Goal: Task Accomplishment & Management: Complete application form

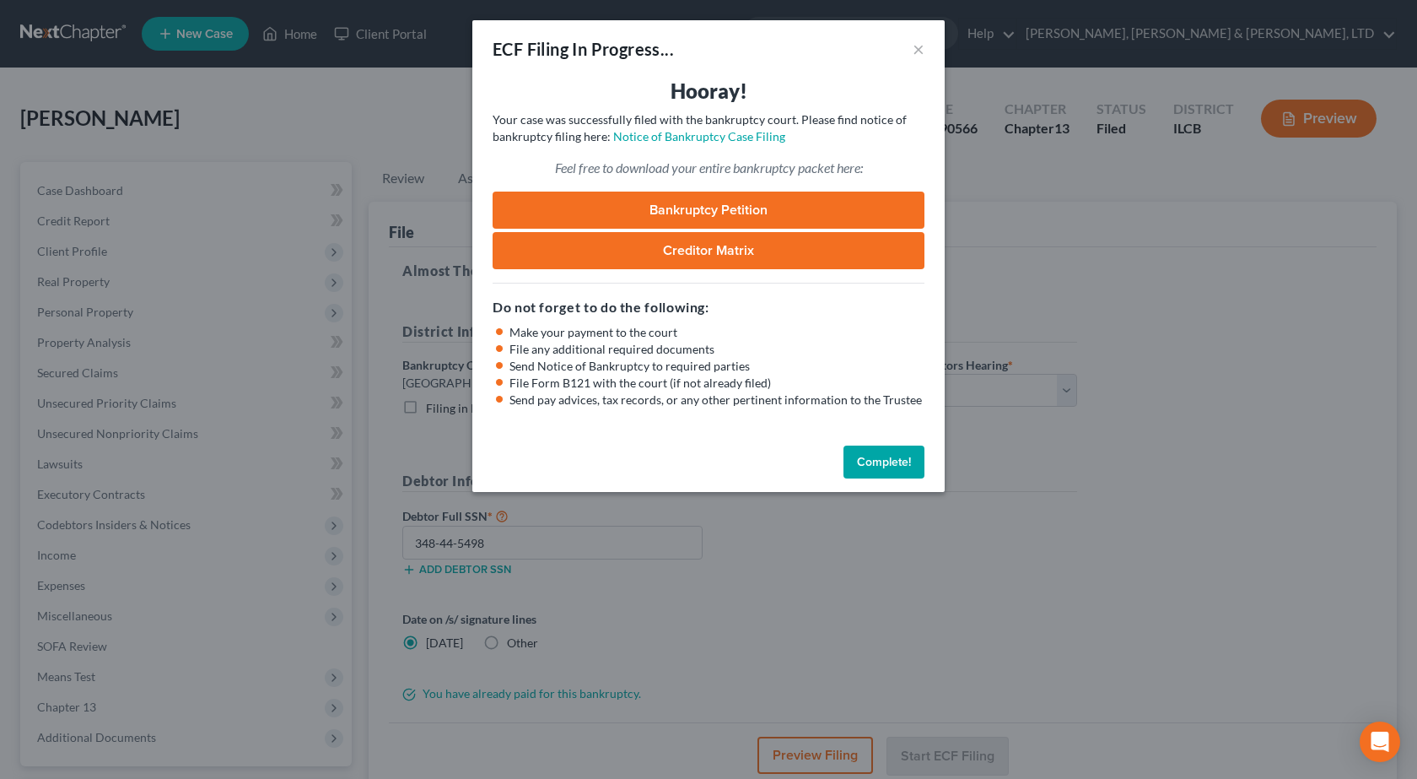
select select "2"
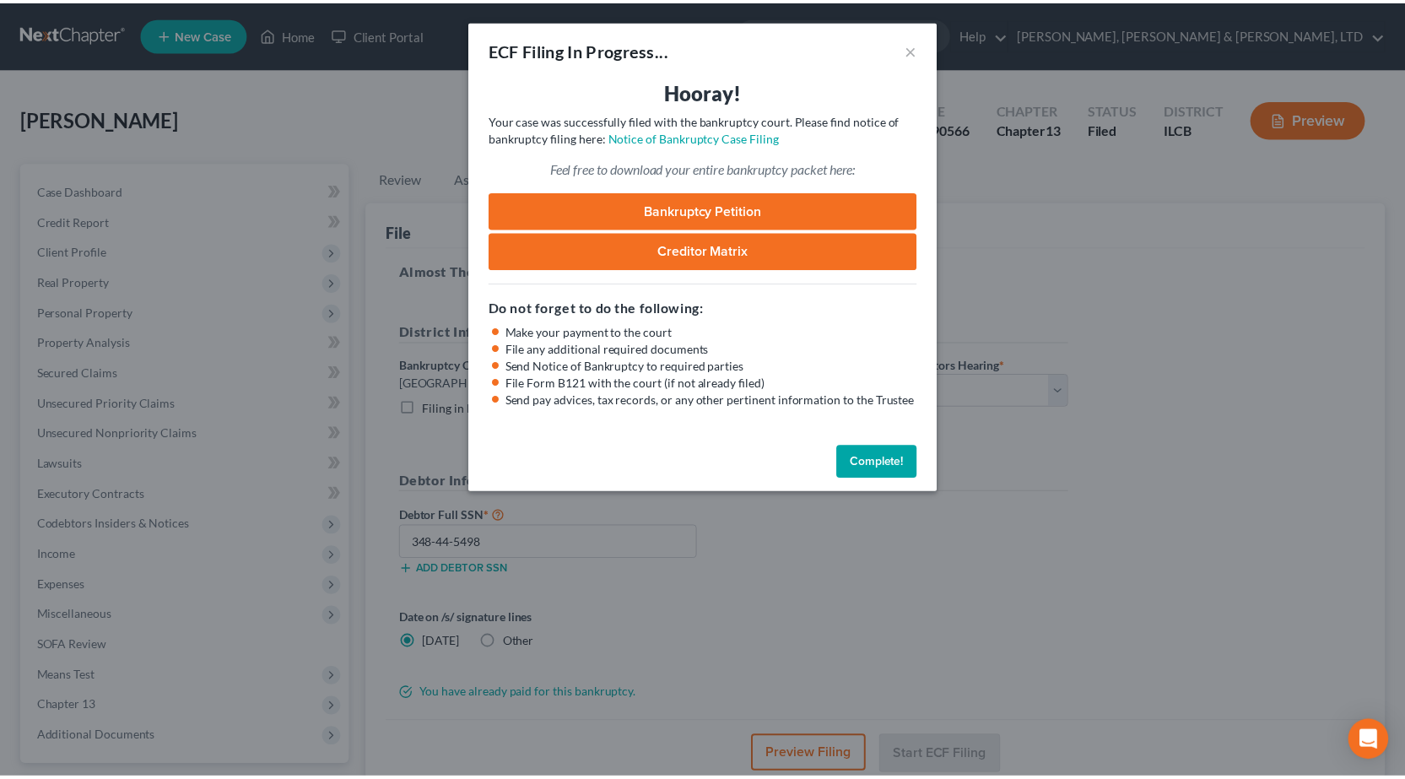
scroll to position [148, 0]
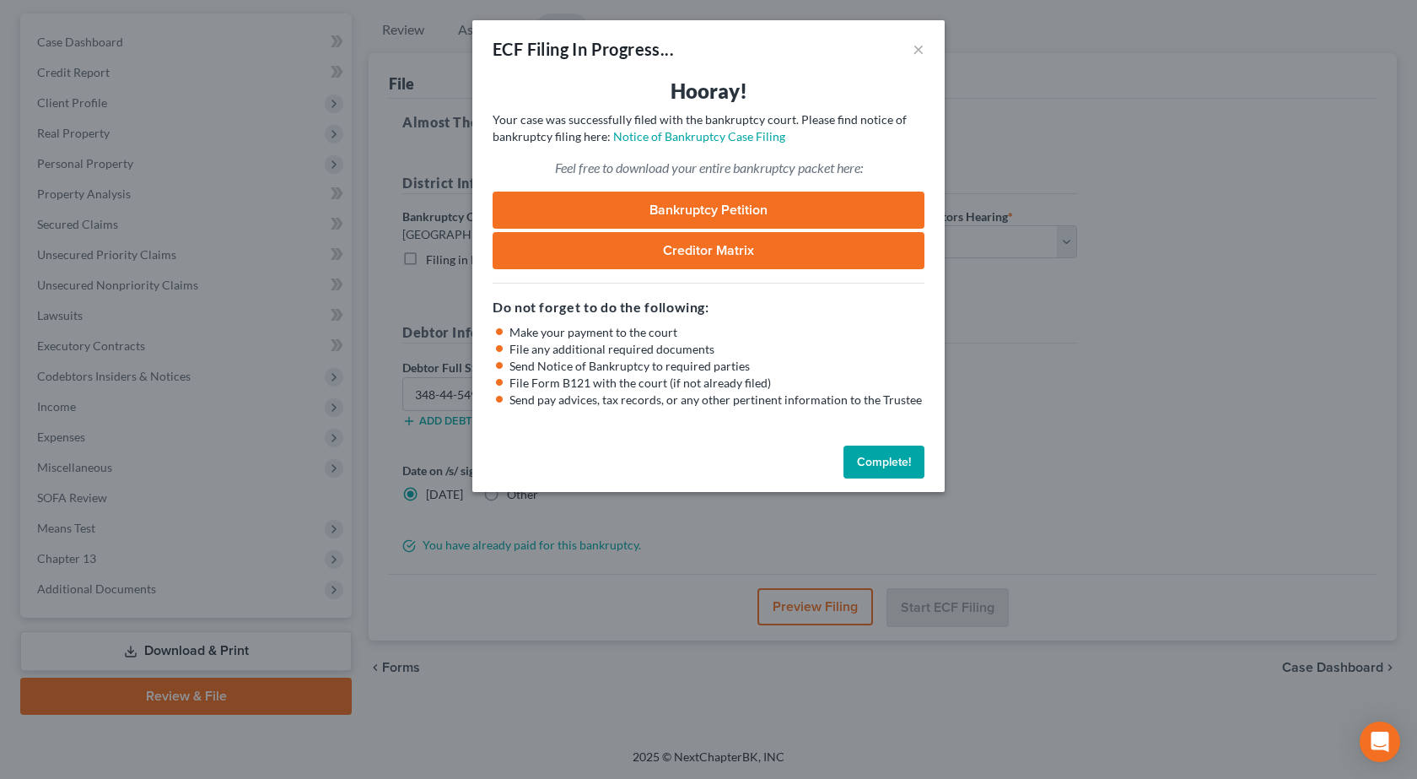
click at [899, 462] on button "Complete!" at bounding box center [884, 462] width 81 height 34
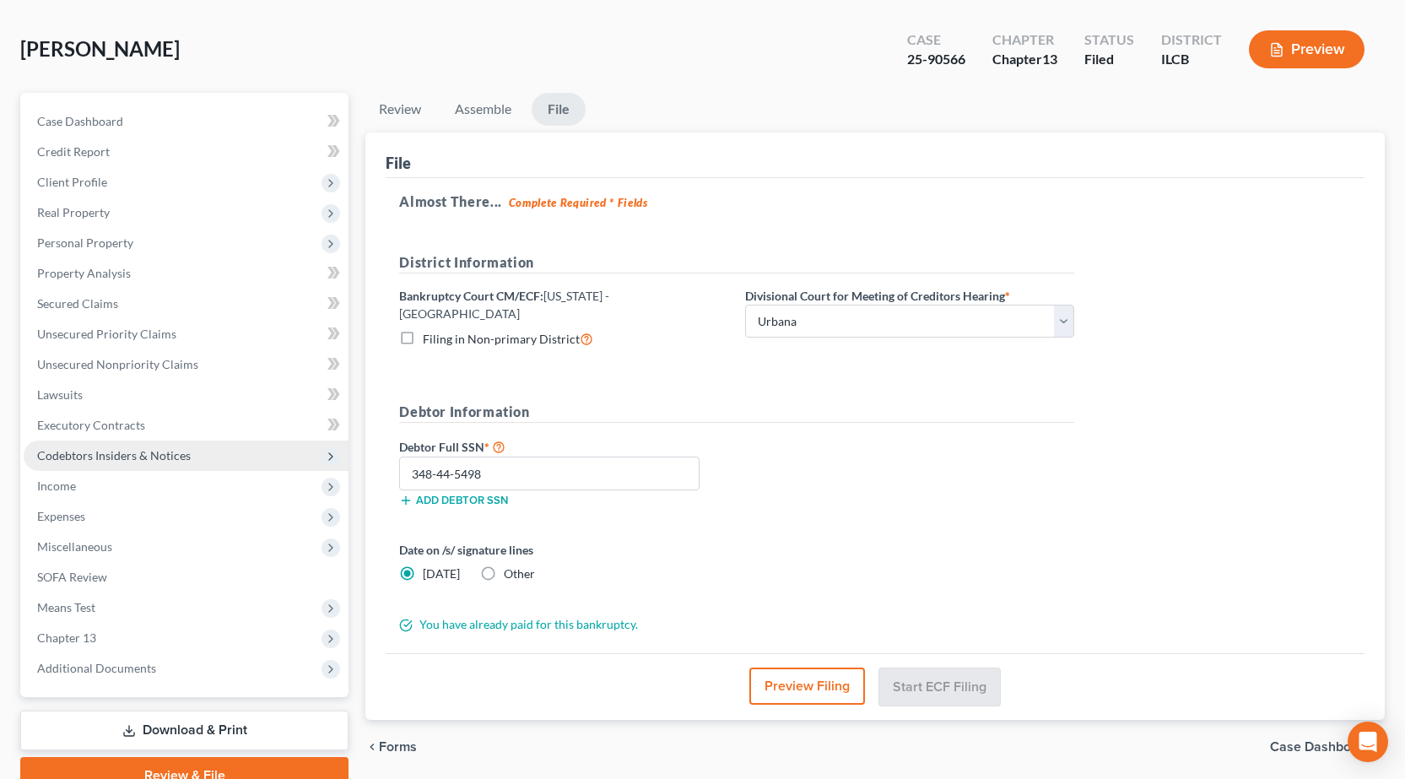
scroll to position [0, 0]
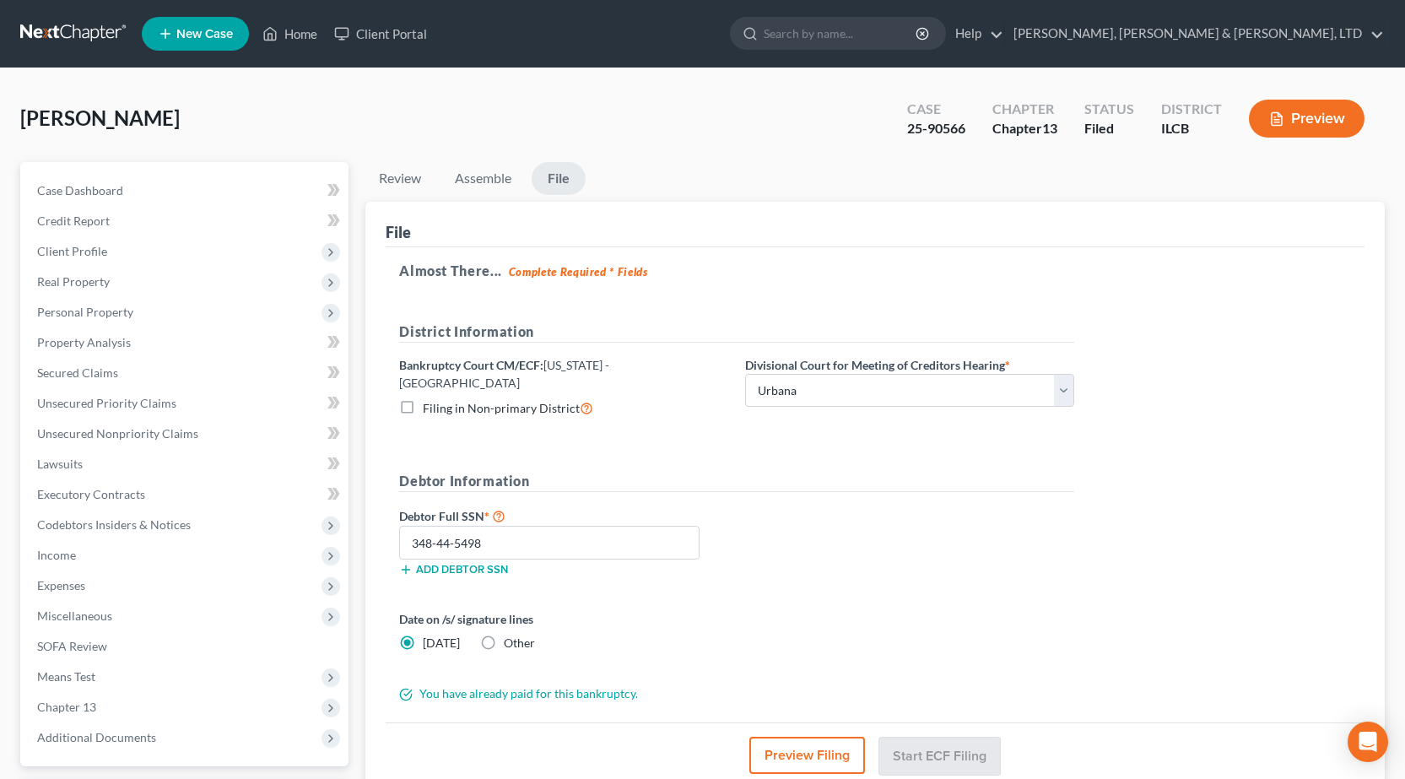
click at [67, 32] on link at bounding box center [74, 34] width 108 height 30
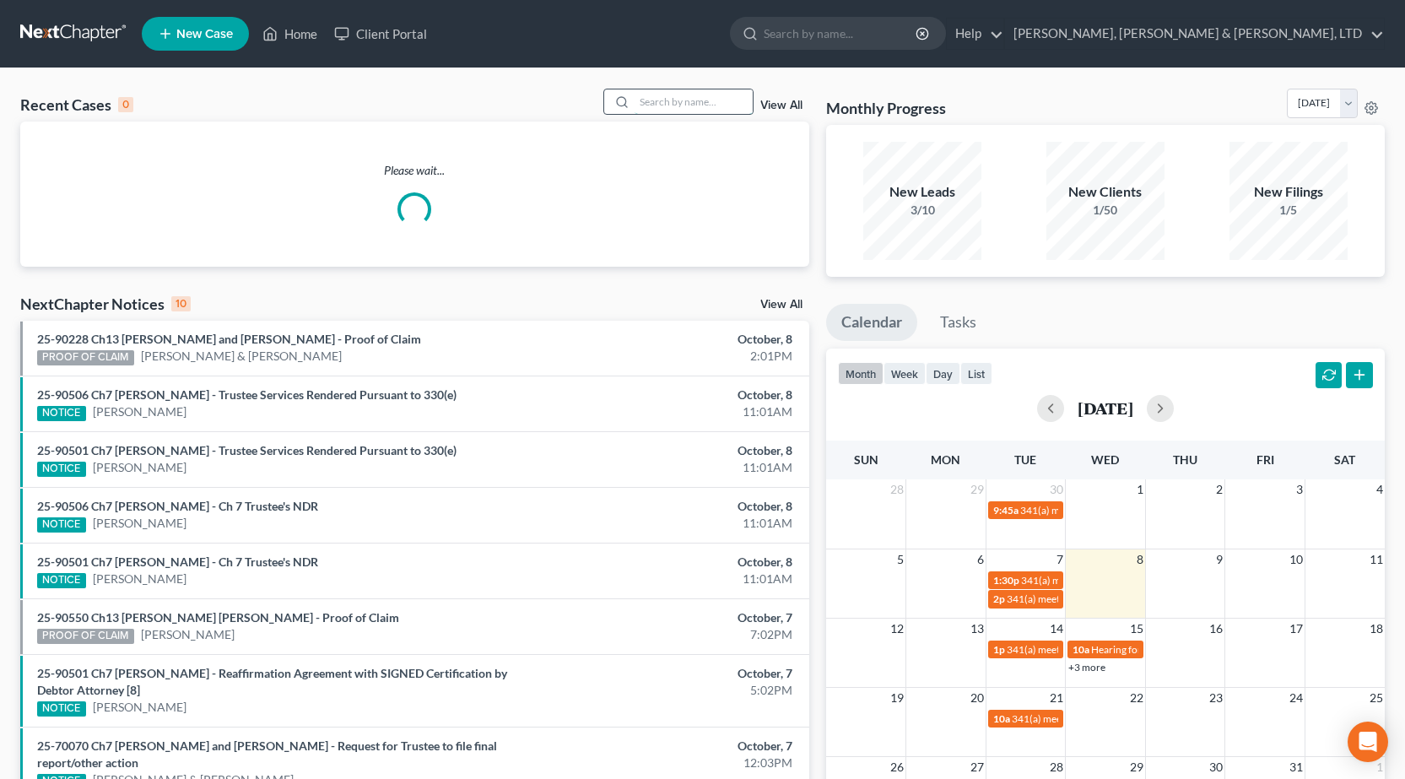
click at [677, 105] on input "search" at bounding box center [693, 101] width 118 height 24
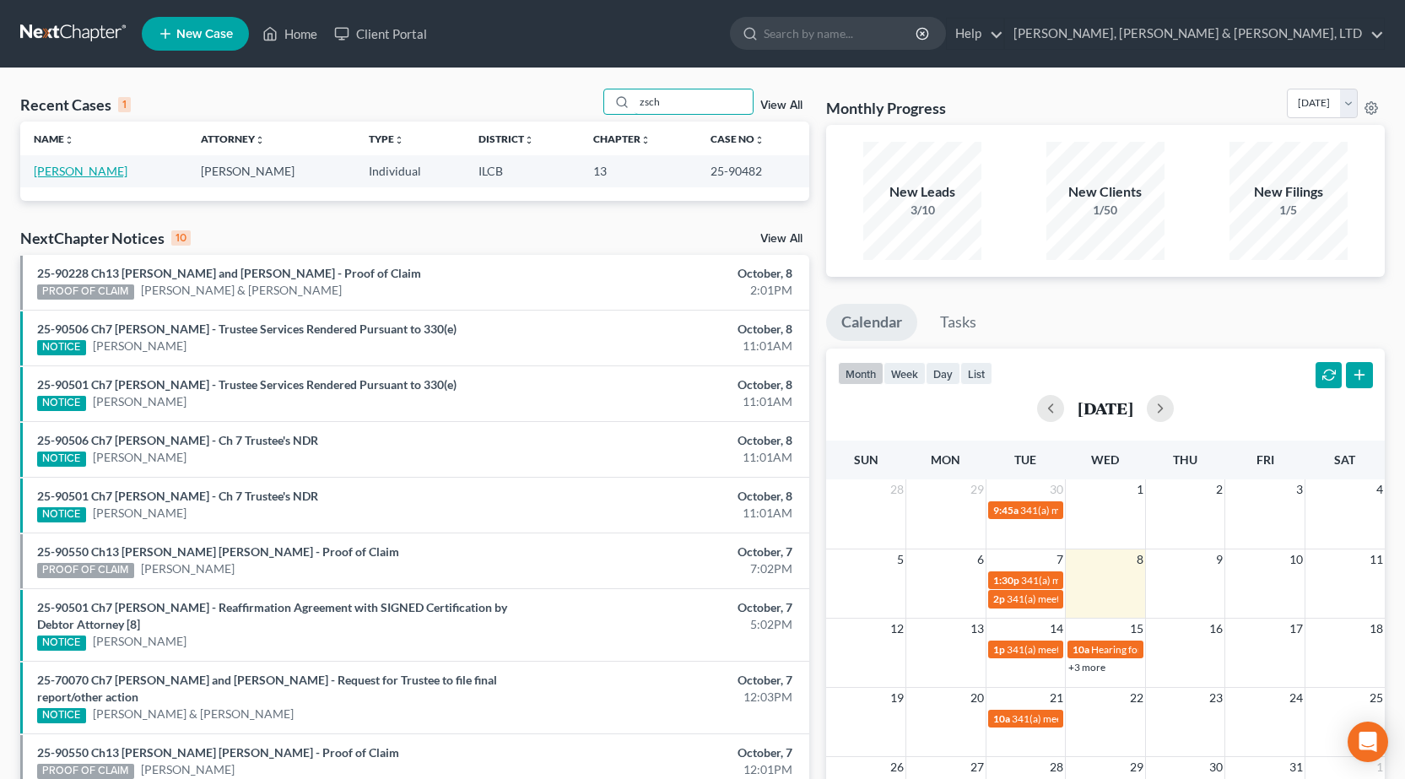
type input "zsch"
click at [68, 172] on link "[PERSON_NAME]" at bounding box center [81, 171] width 94 height 14
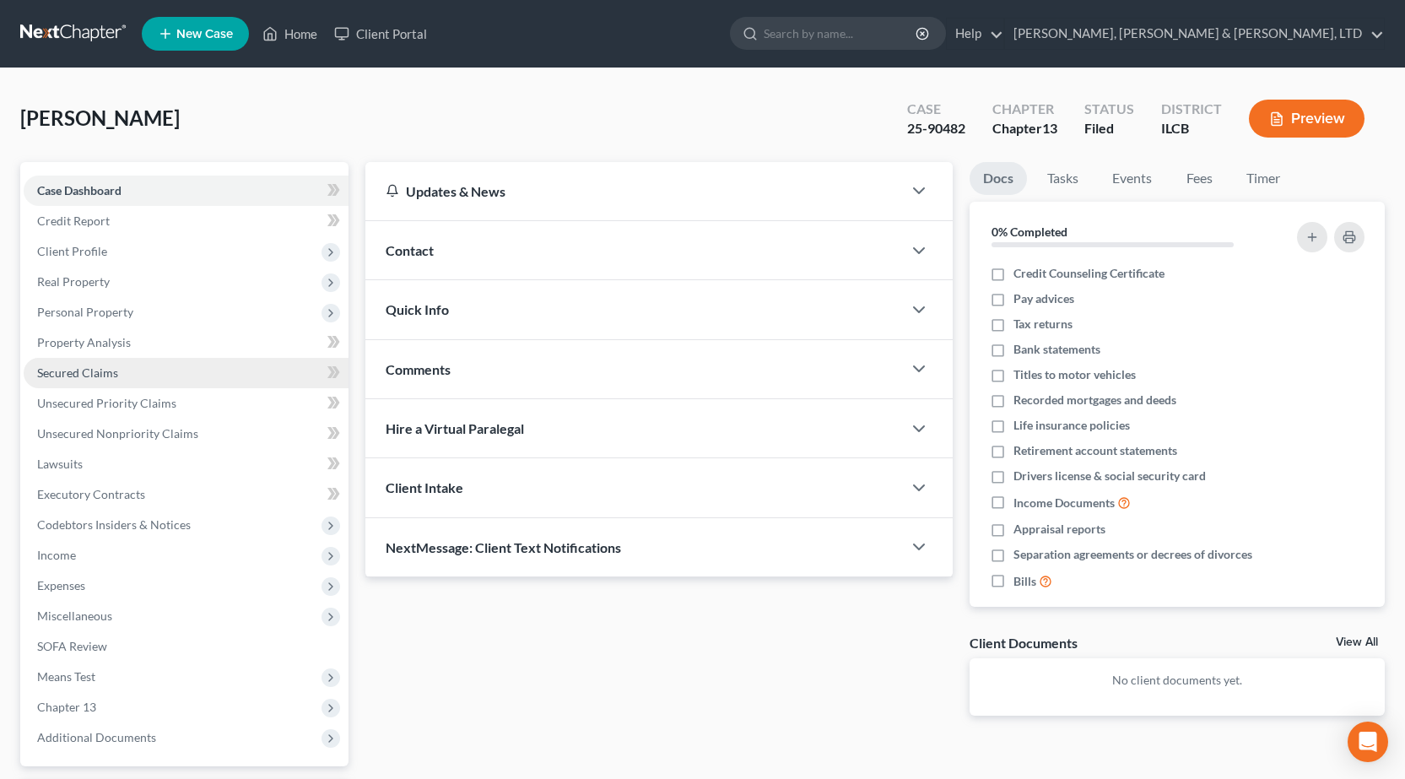
click at [123, 371] on link "Secured Claims" at bounding box center [186, 373] width 325 height 30
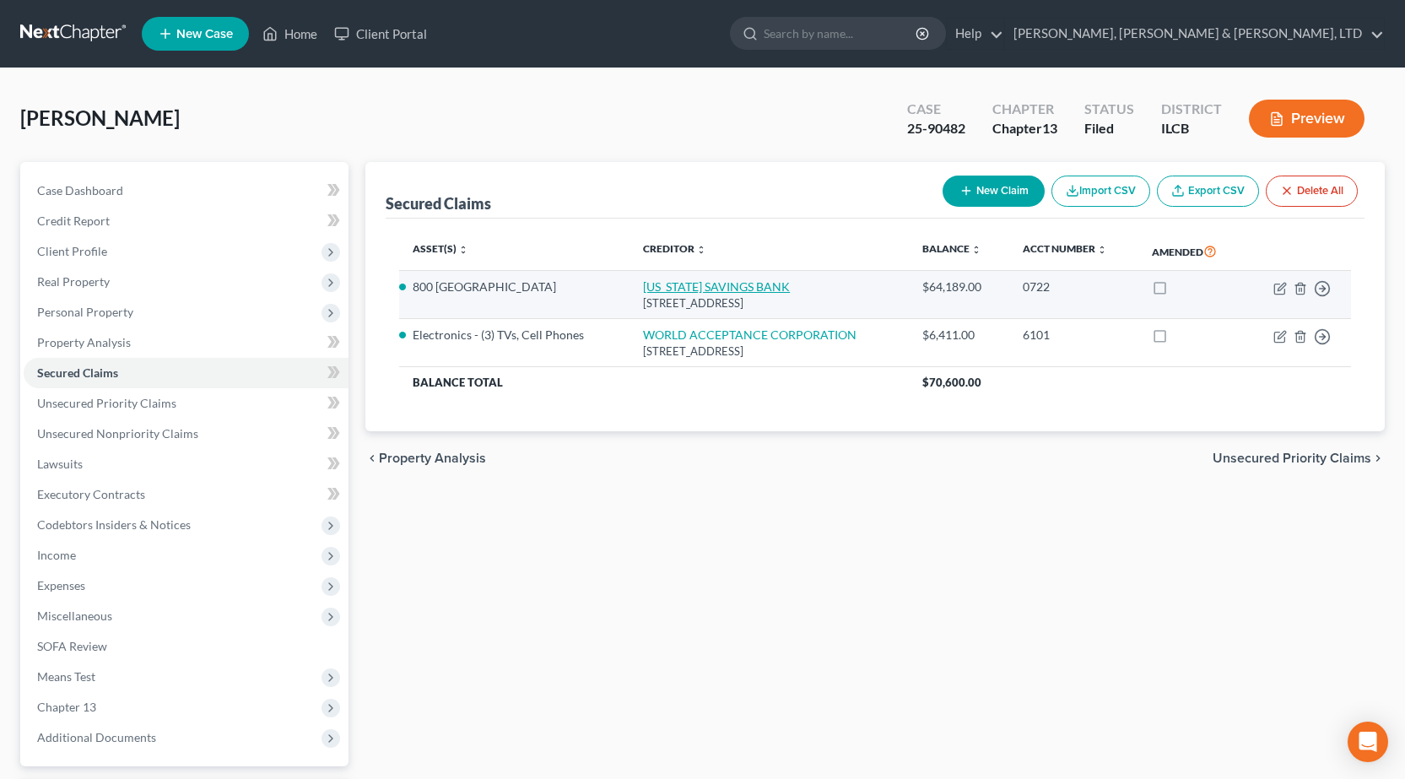
click at [745, 289] on link "[US_STATE] SAVINGS BANK" at bounding box center [716, 286] width 147 height 14
select select "14"
select select "0"
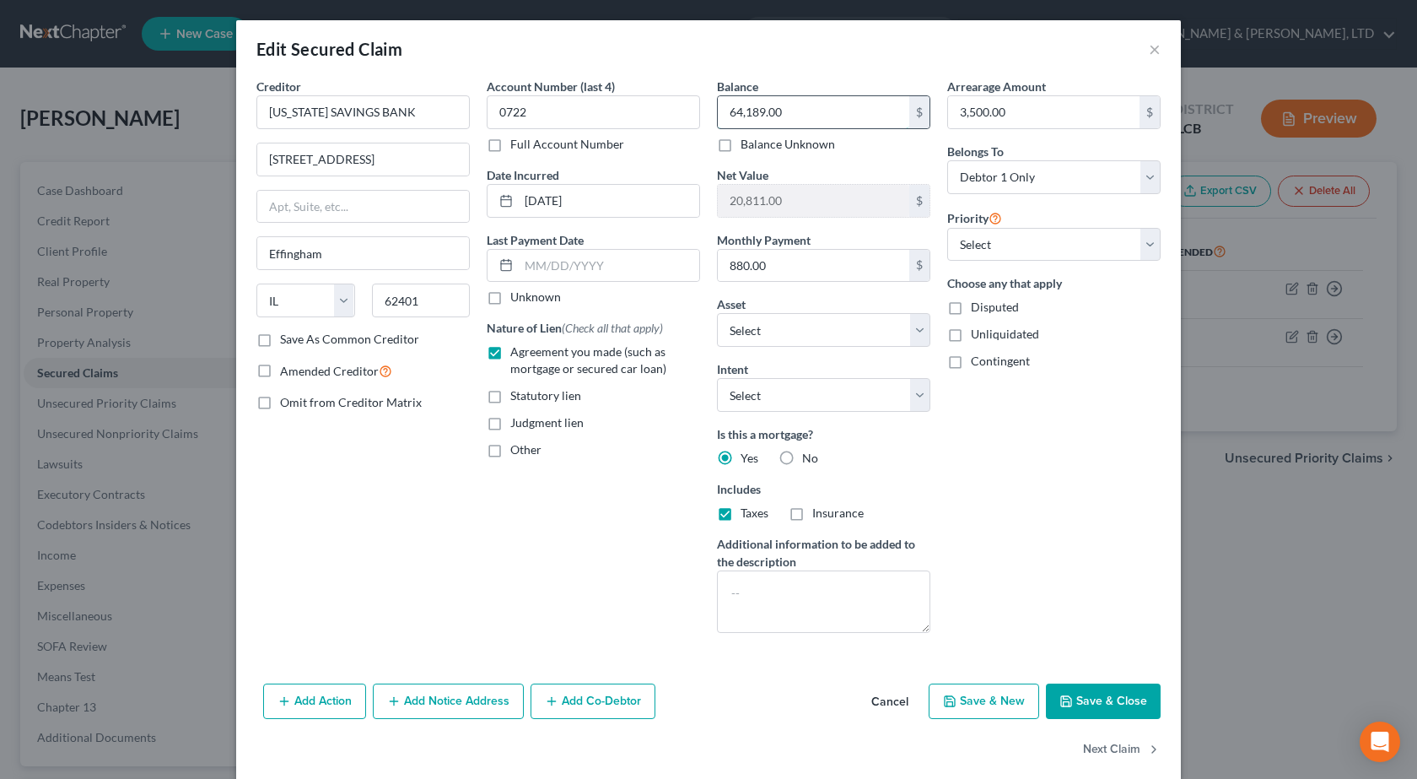
click at [828, 116] on input "64,189.00" at bounding box center [814, 112] width 192 height 32
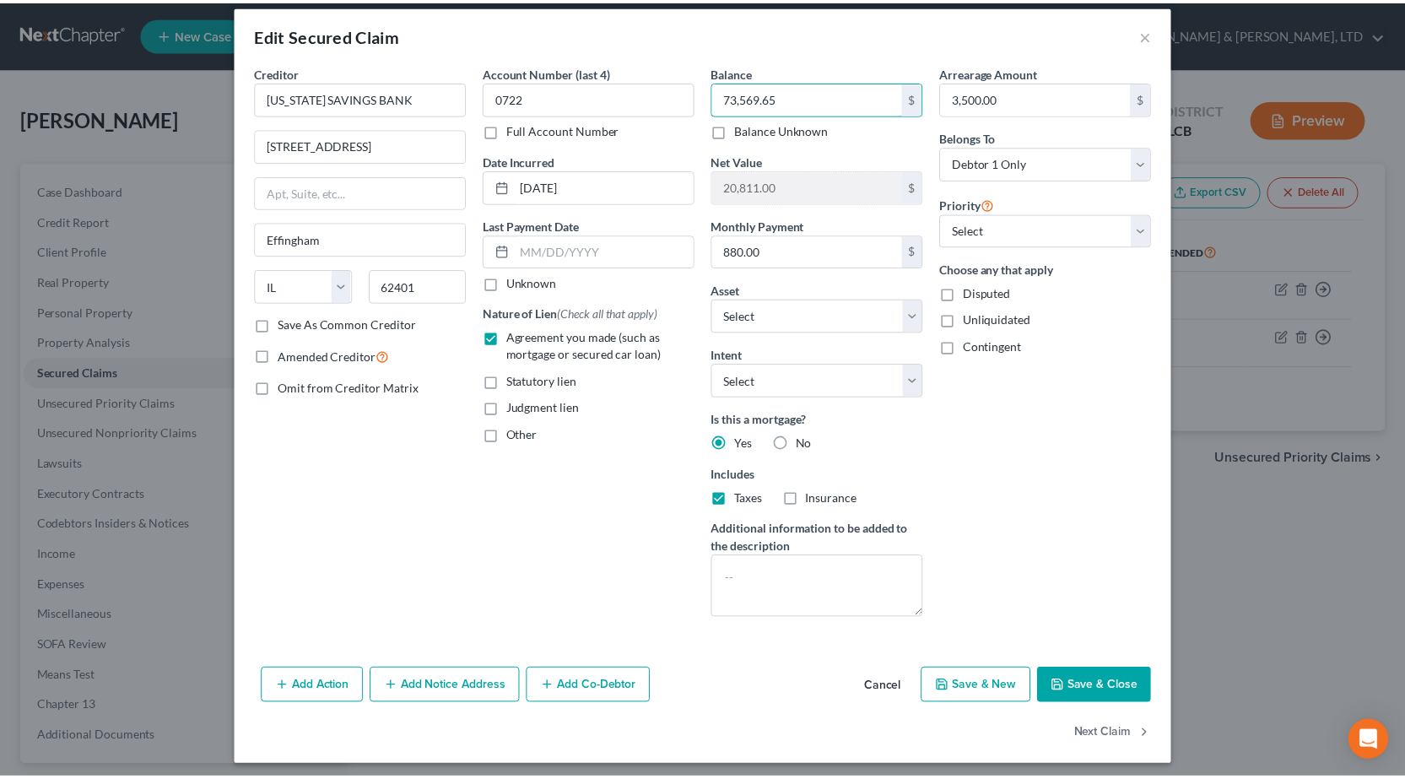
scroll to position [22, 0]
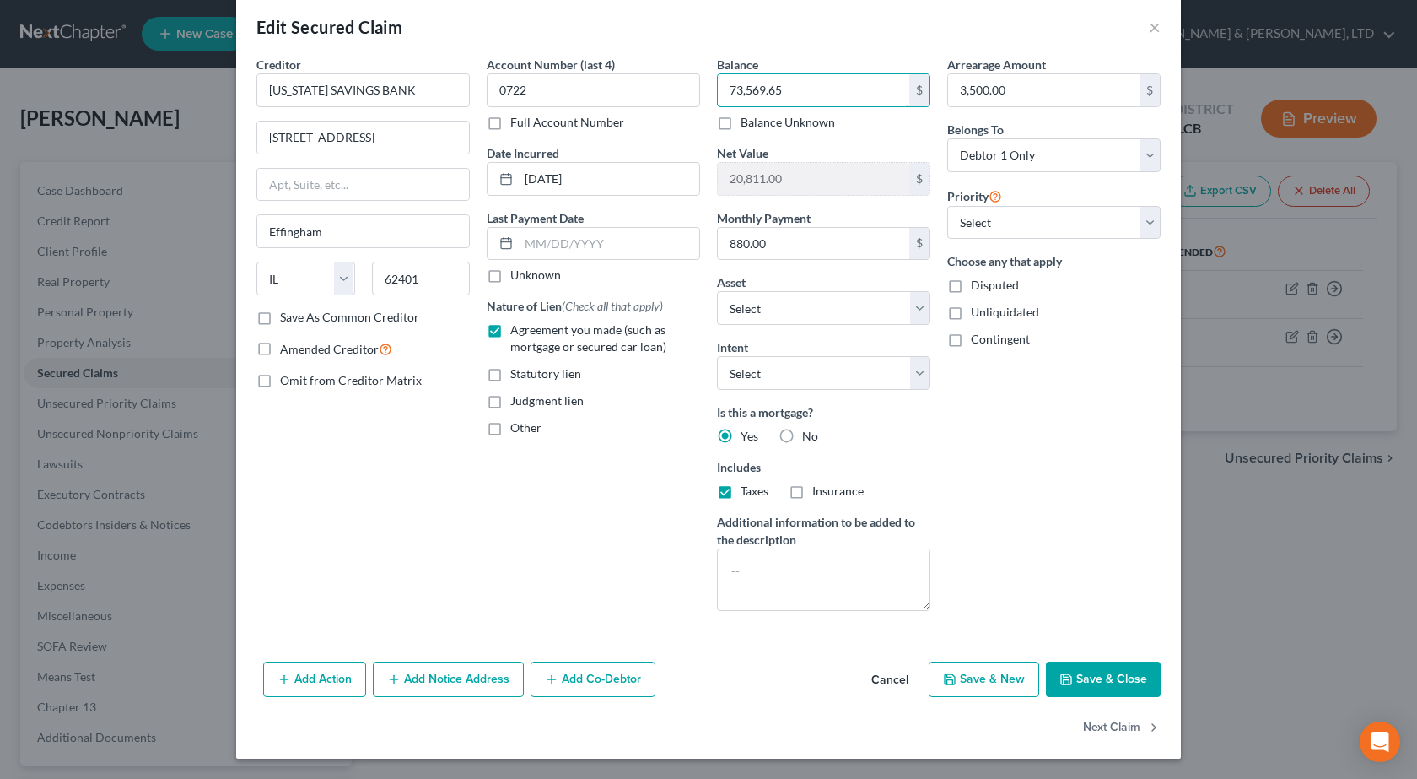
type input "73,569.65"
click at [1090, 675] on button "Save & Close" at bounding box center [1103, 678] width 115 height 35
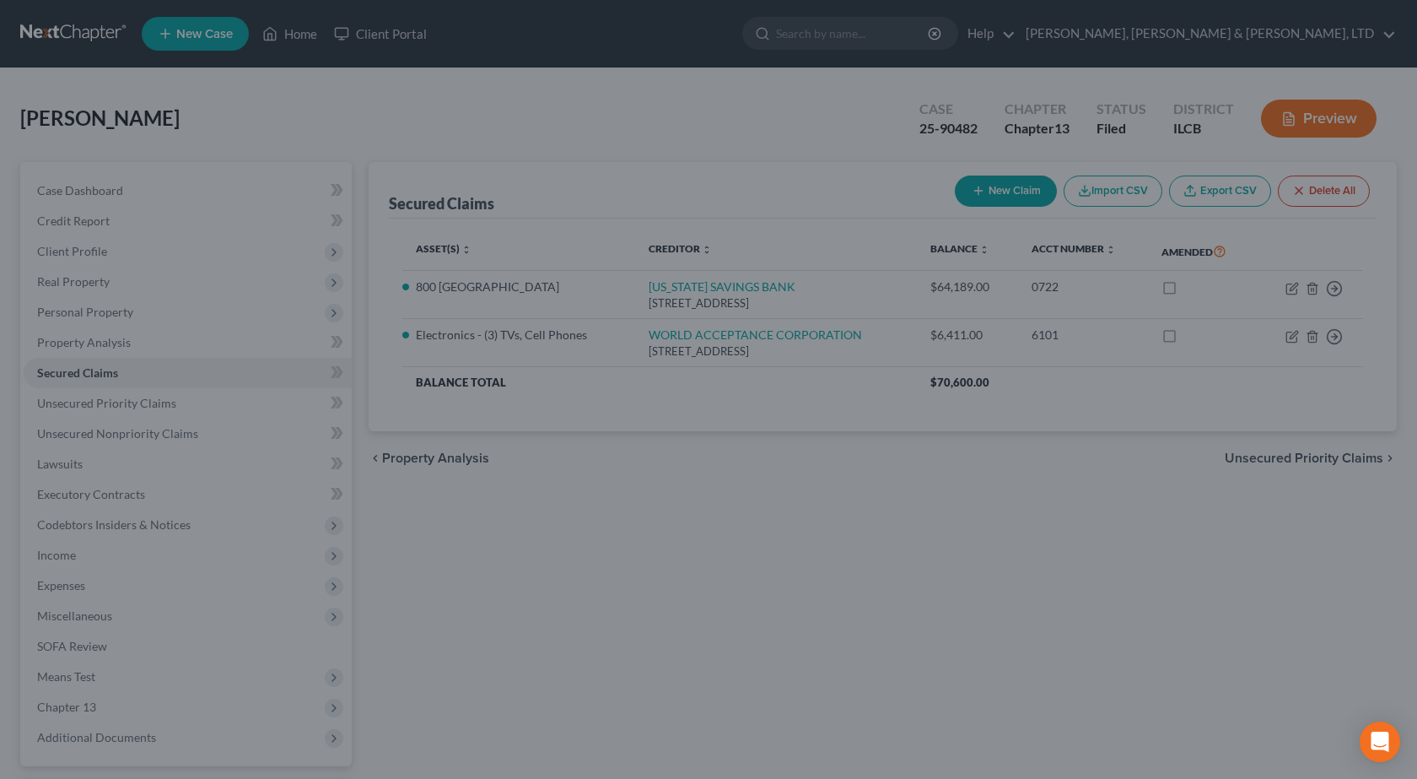
type input "11,430.35"
select select "5"
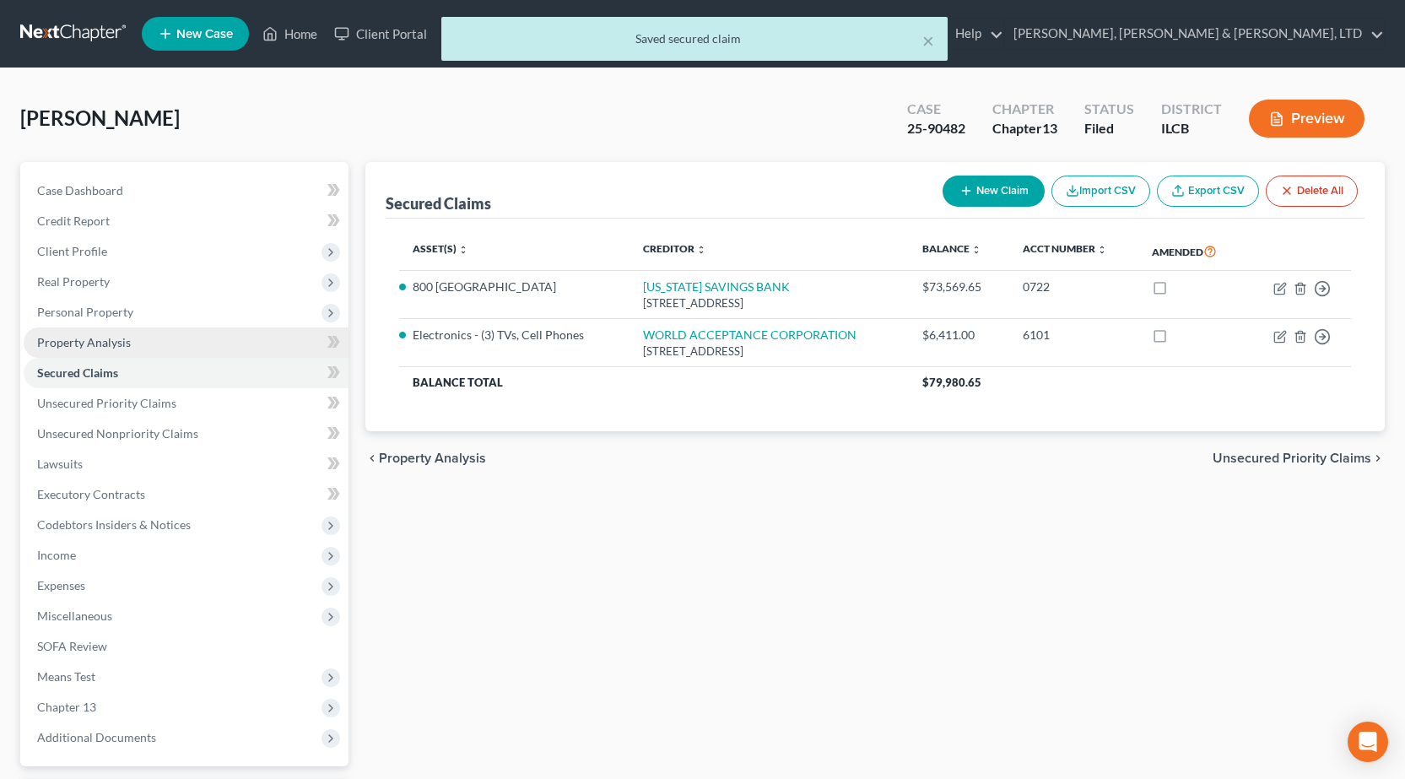
click at [113, 354] on link "Property Analysis" at bounding box center [186, 342] width 325 height 30
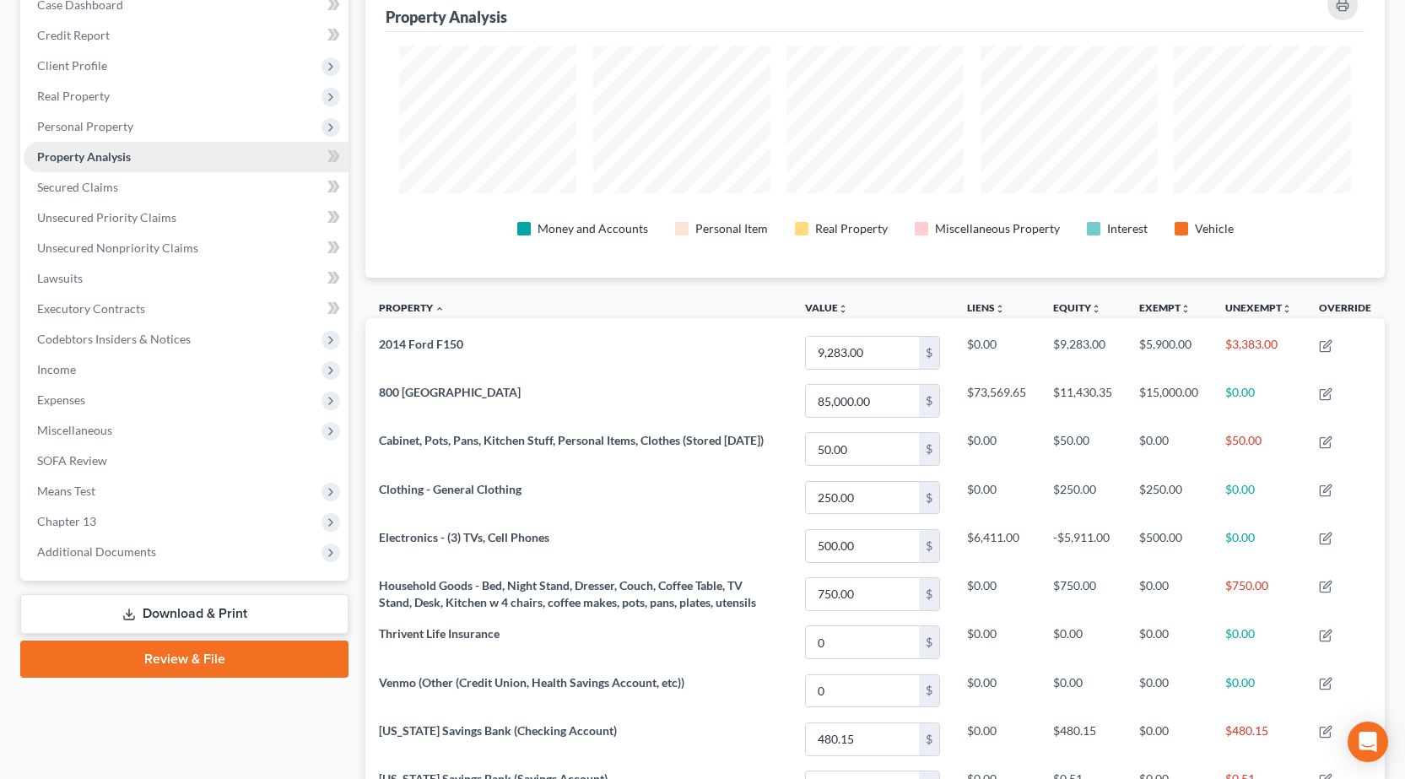
scroll to position [84, 0]
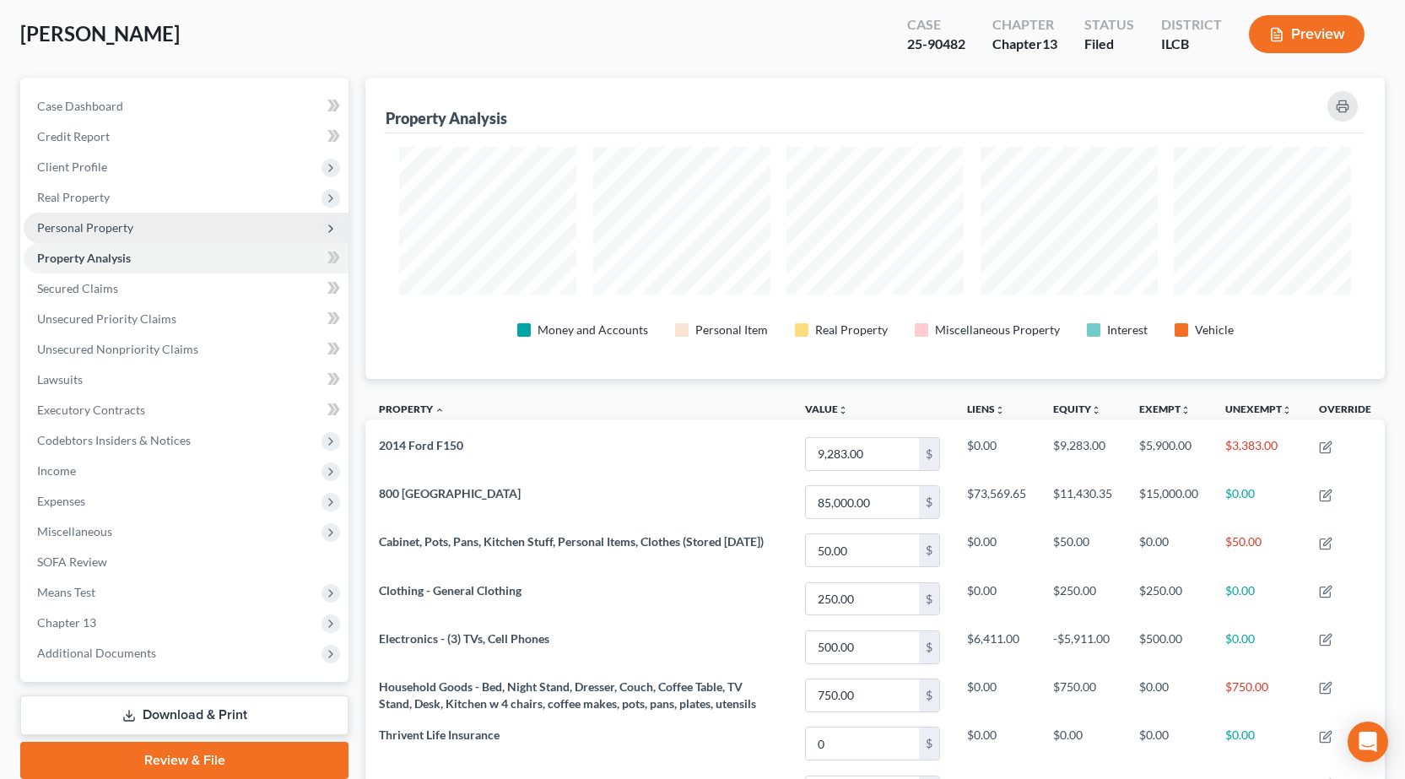
click at [102, 225] on span "Personal Property" at bounding box center [85, 227] width 96 height 14
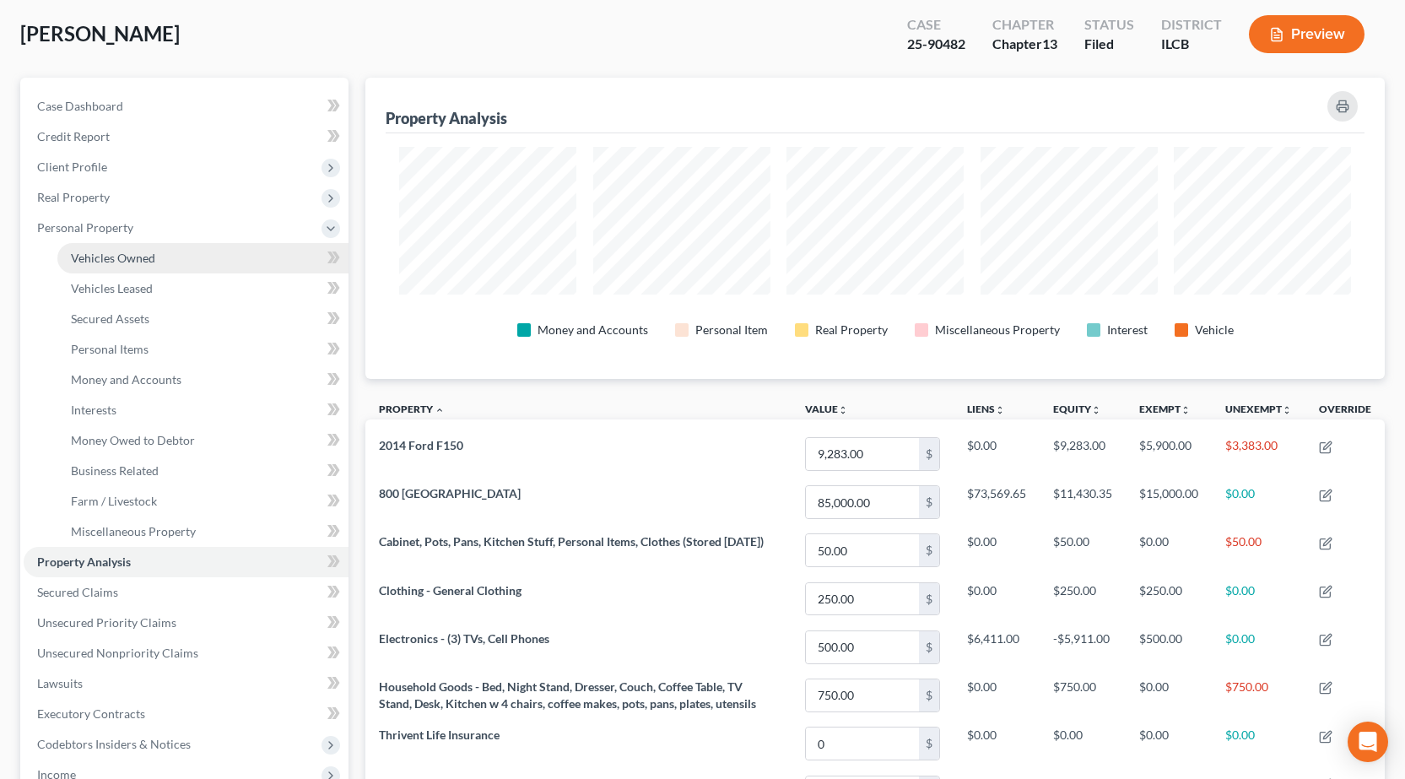
click at [121, 257] on span "Vehicles Owned" at bounding box center [113, 258] width 84 height 14
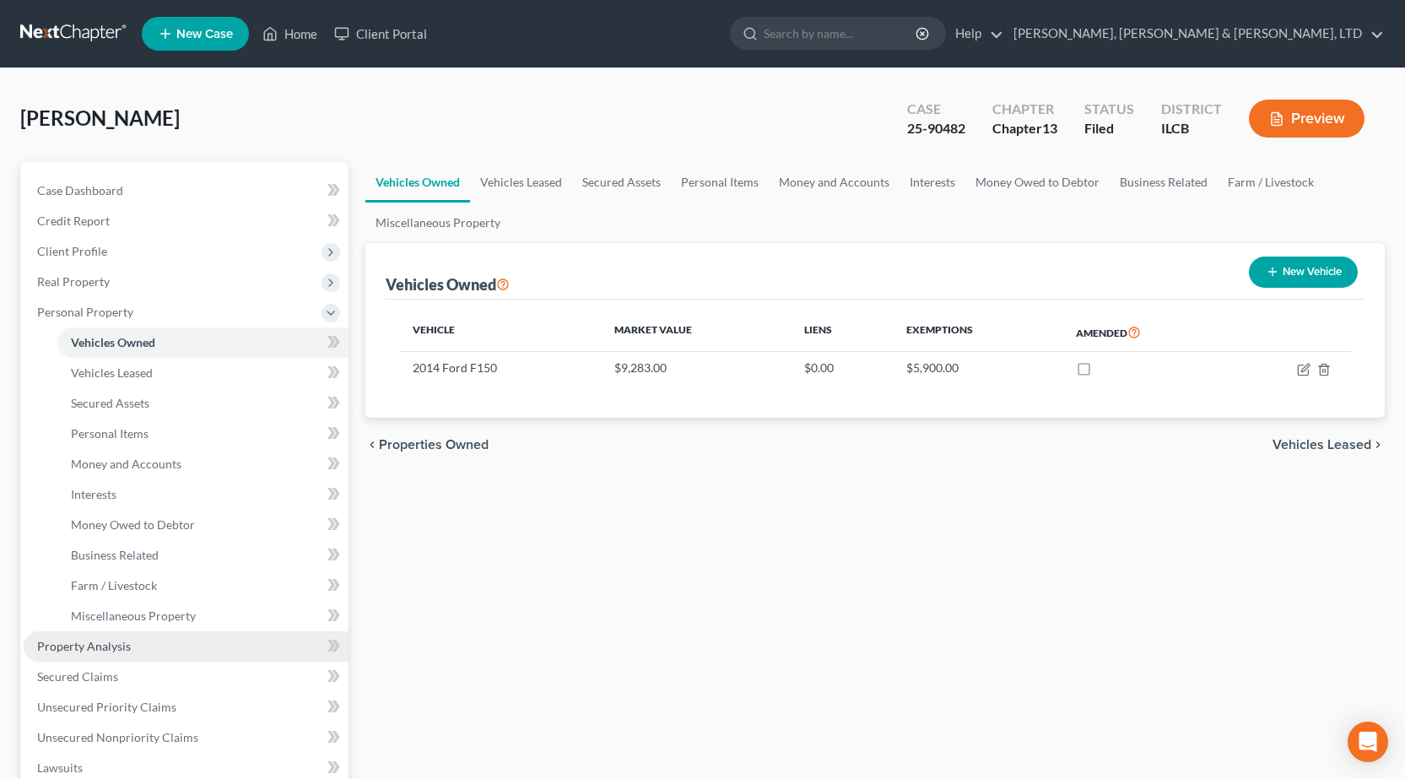
click at [102, 650] on span "Property Analysis" at bounding box center [84, 646] width 94 height 14
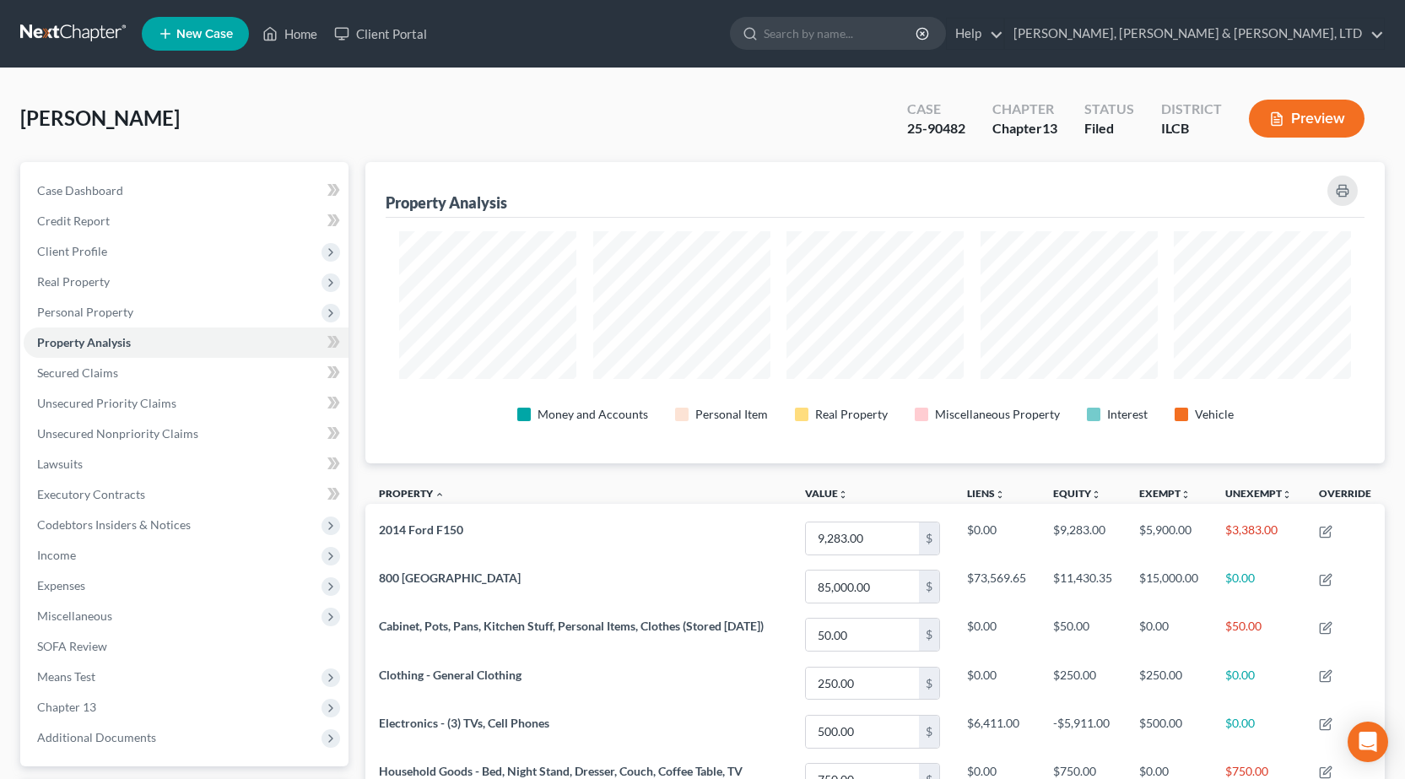
click at [1303, 127] on button "Preview" at bounding box center [1307, 119] width 116 height 38
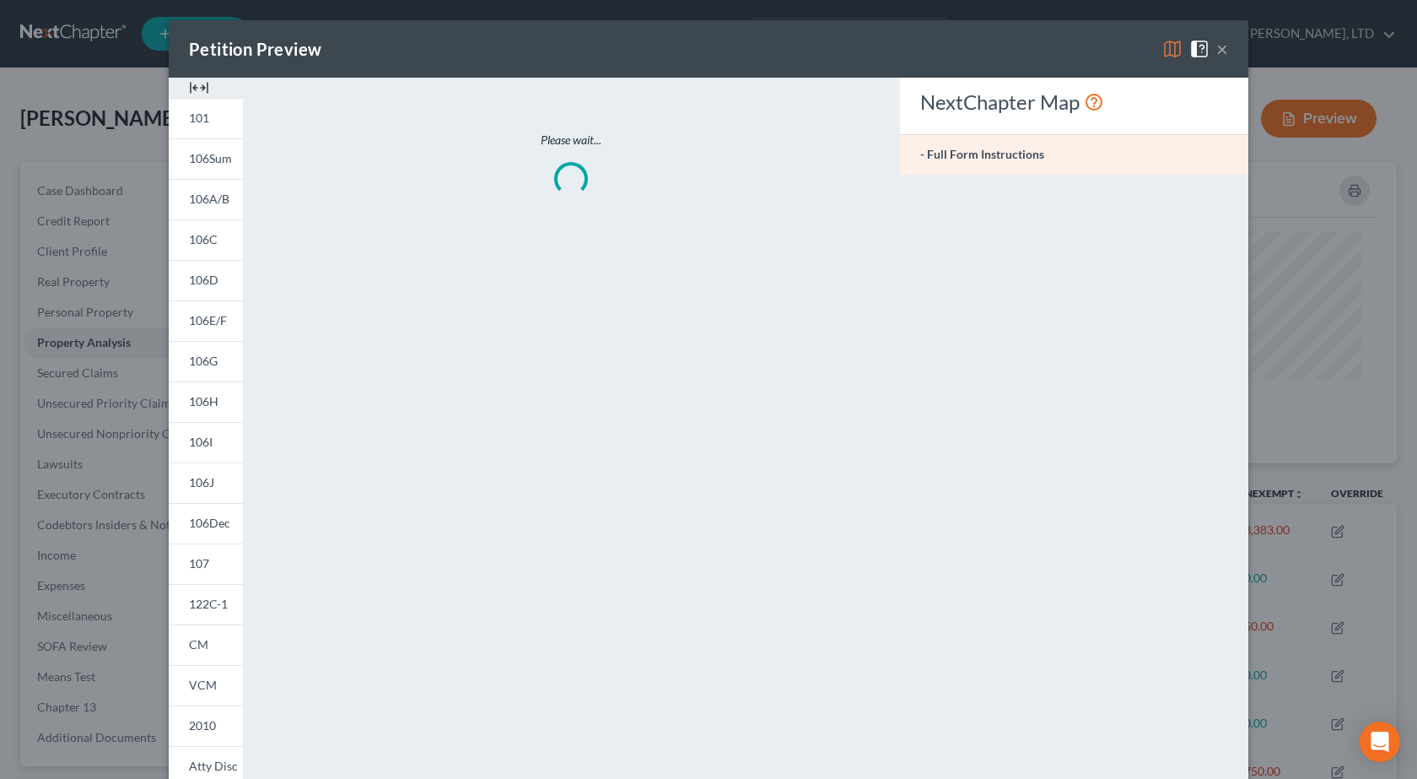
scroll to position [843330, 842603]
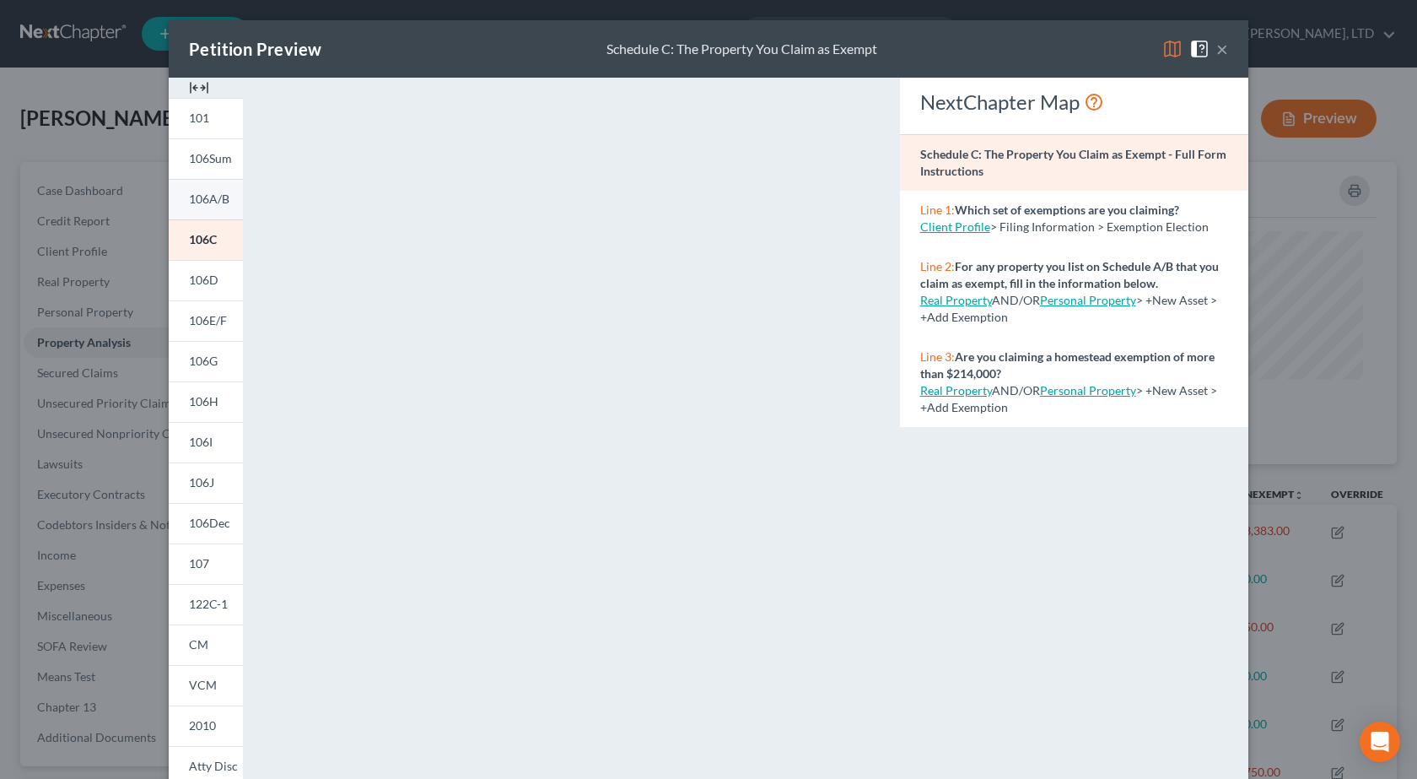
click at [213, 194] on span "106A/B" at bounding box center [209, 199] width 40 height 14
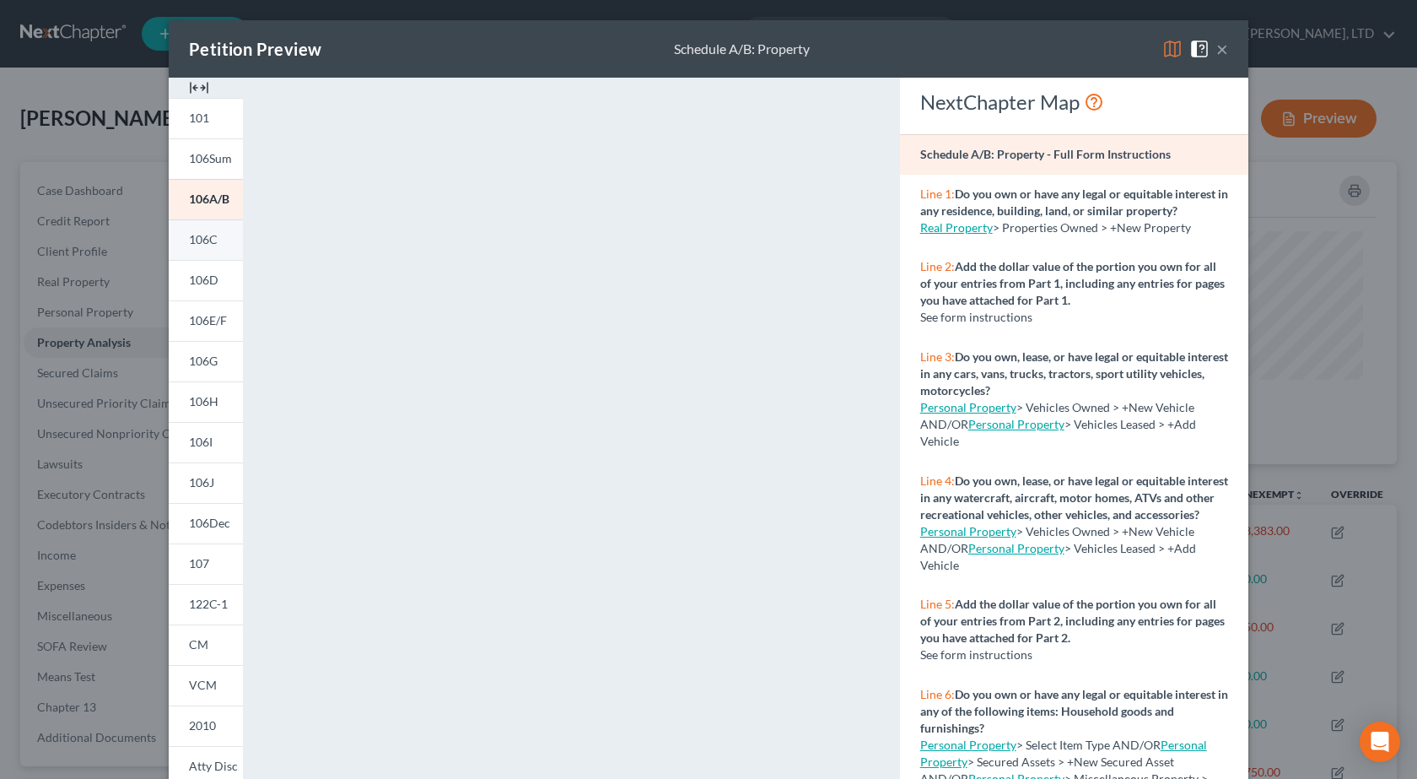
click at [218, 243] on link "106C" at bounding box center [206, 239] width 74 height 40
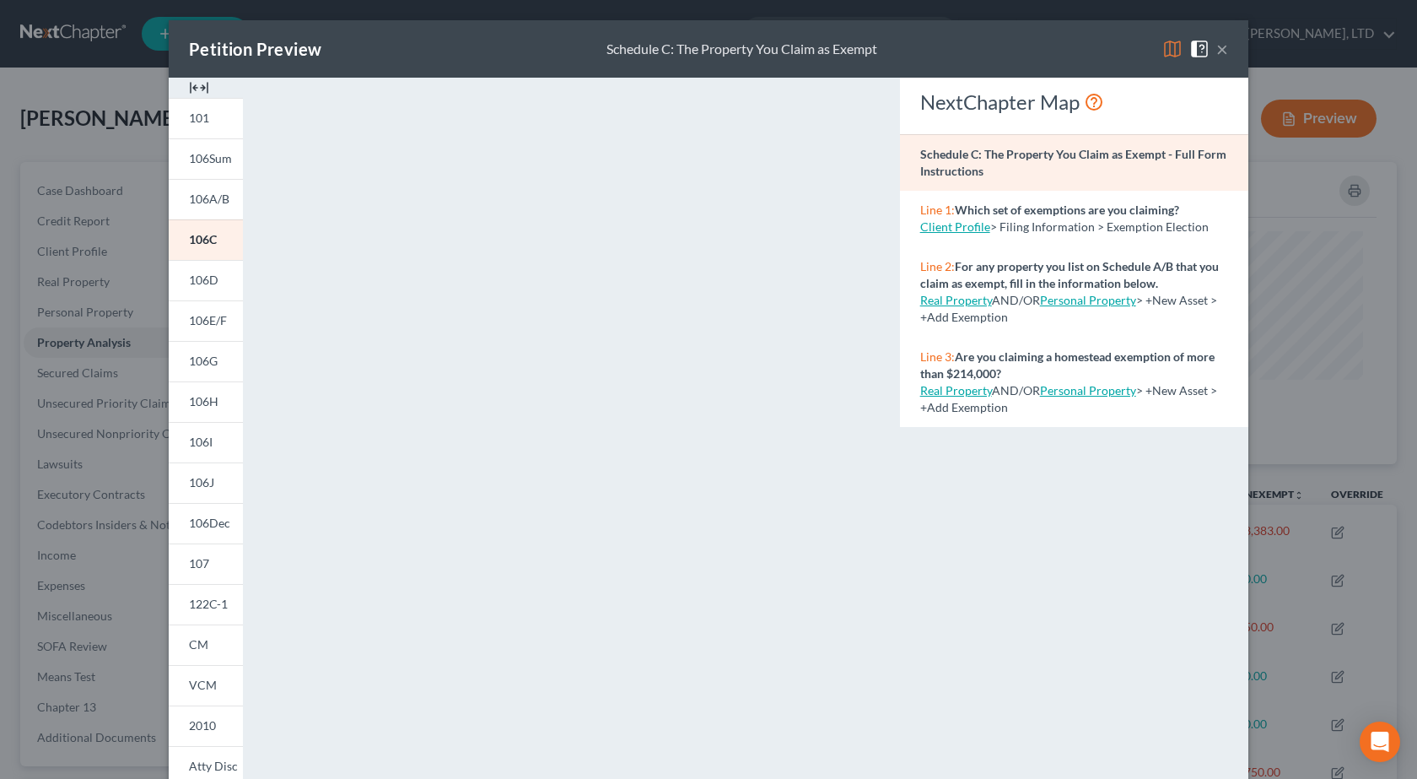
click at [1217, 50] on button "×" at bounding box center [1223, 49] width 12 height 20
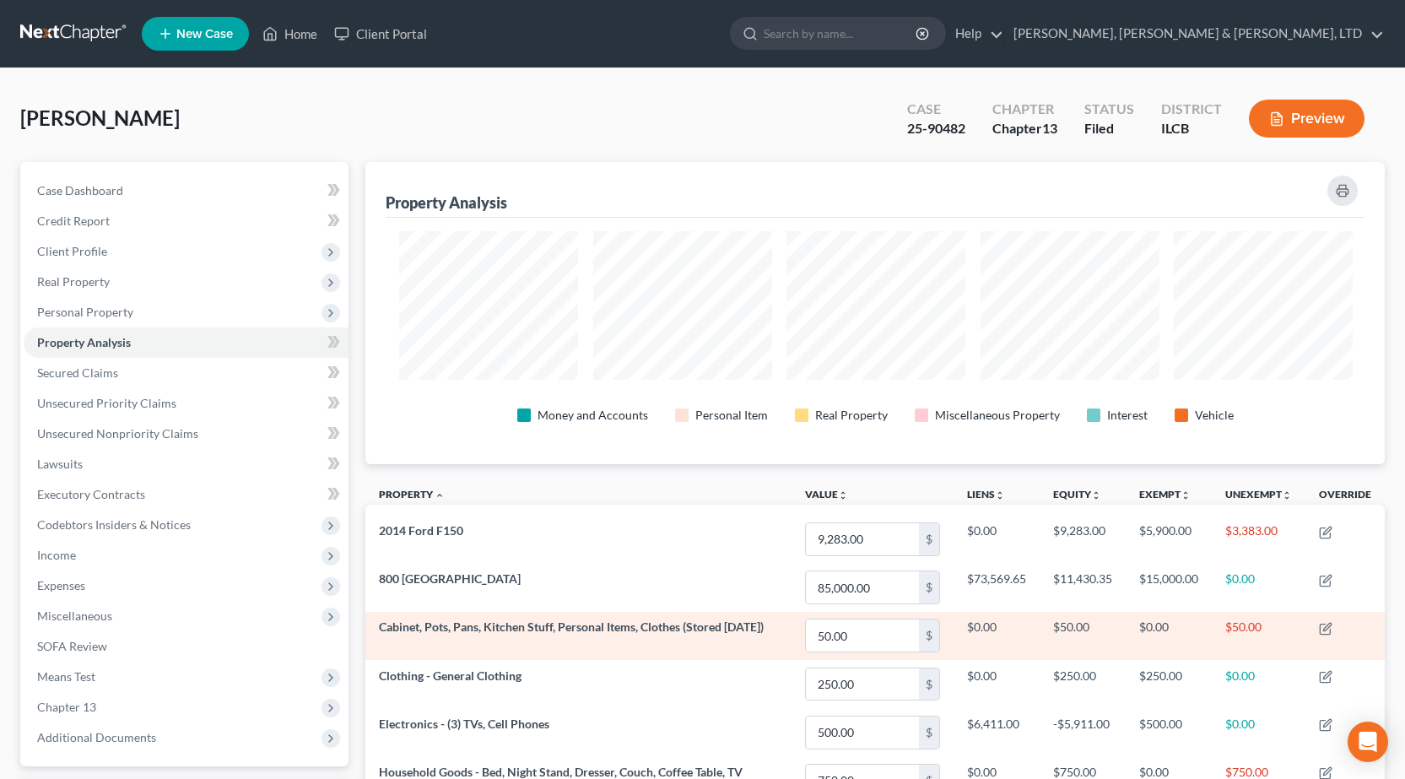
scroll to position [843330, 842612]
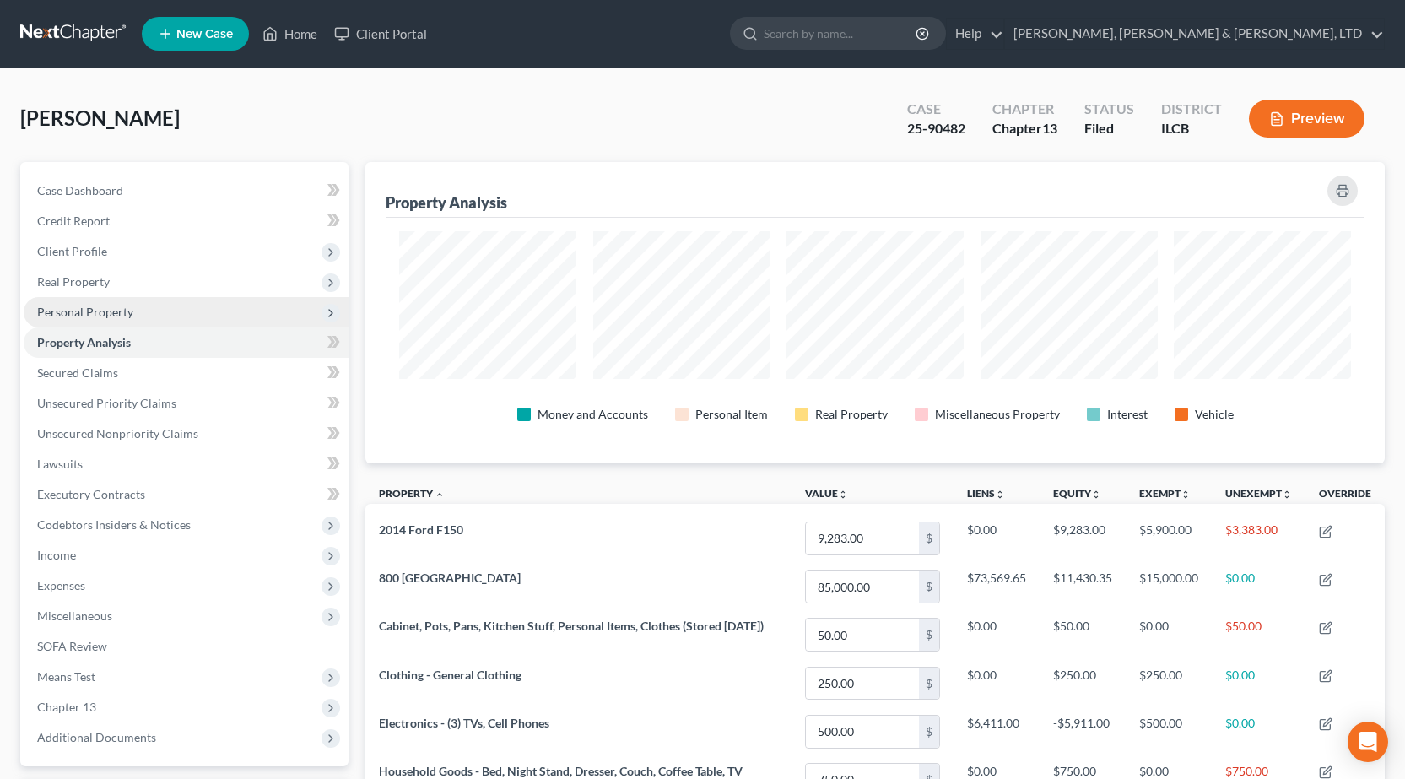
click at [137, 311] on span "Personal Property" at bounding box center [186, 312] width 325 height 30
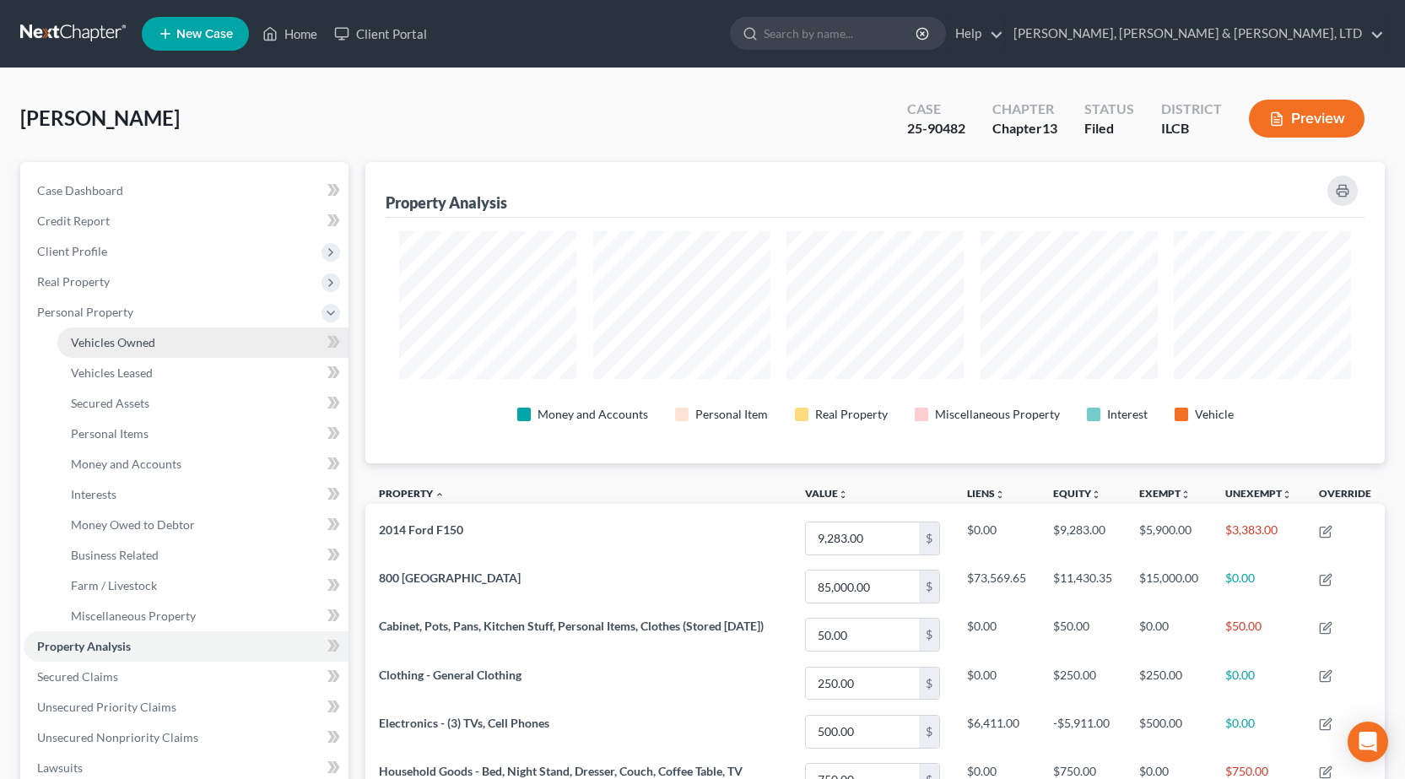
click at [118, 338] on span "Vehicles Owned" at bounding box center [113, 342] width 84 height 14
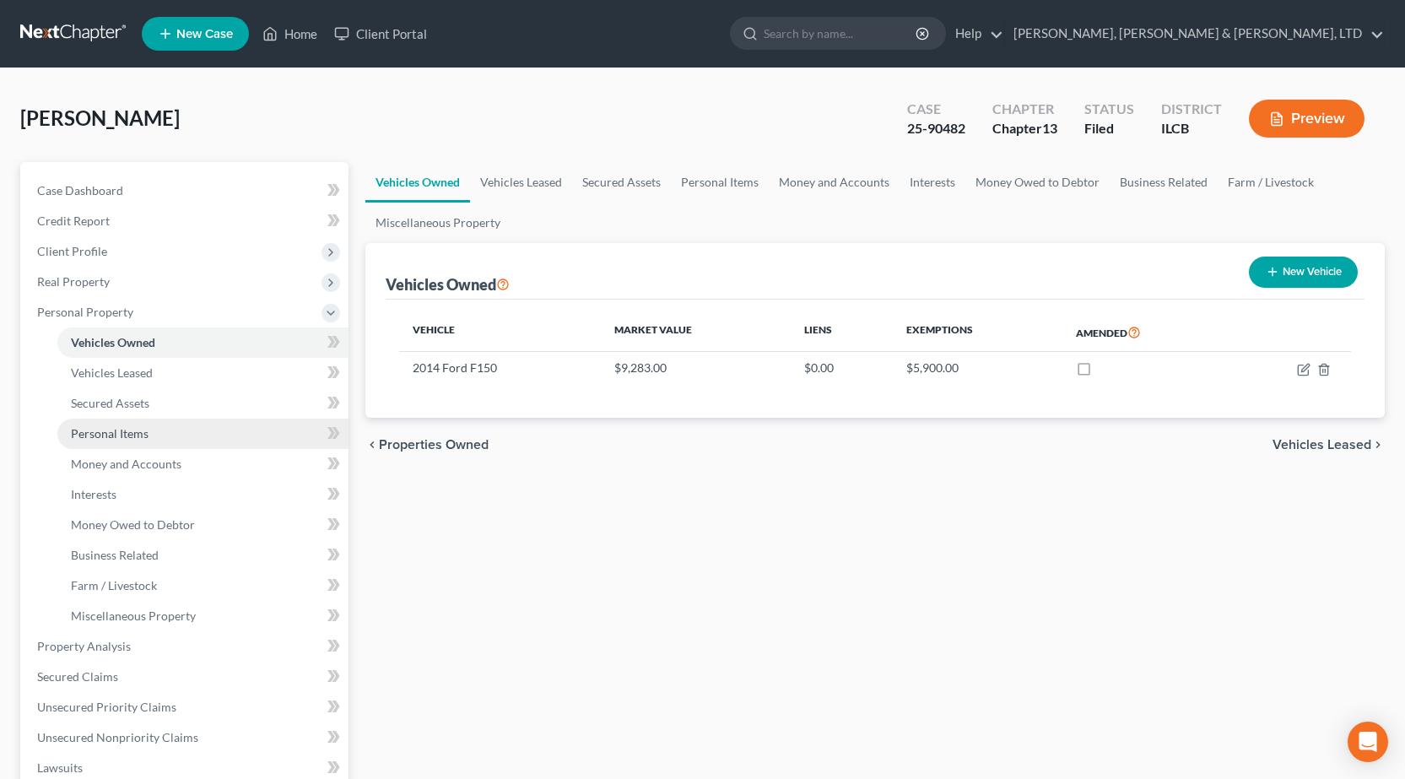
click at [106, 431] on span "Personal Items" at bounding box center [110, 433] width 78 height 14
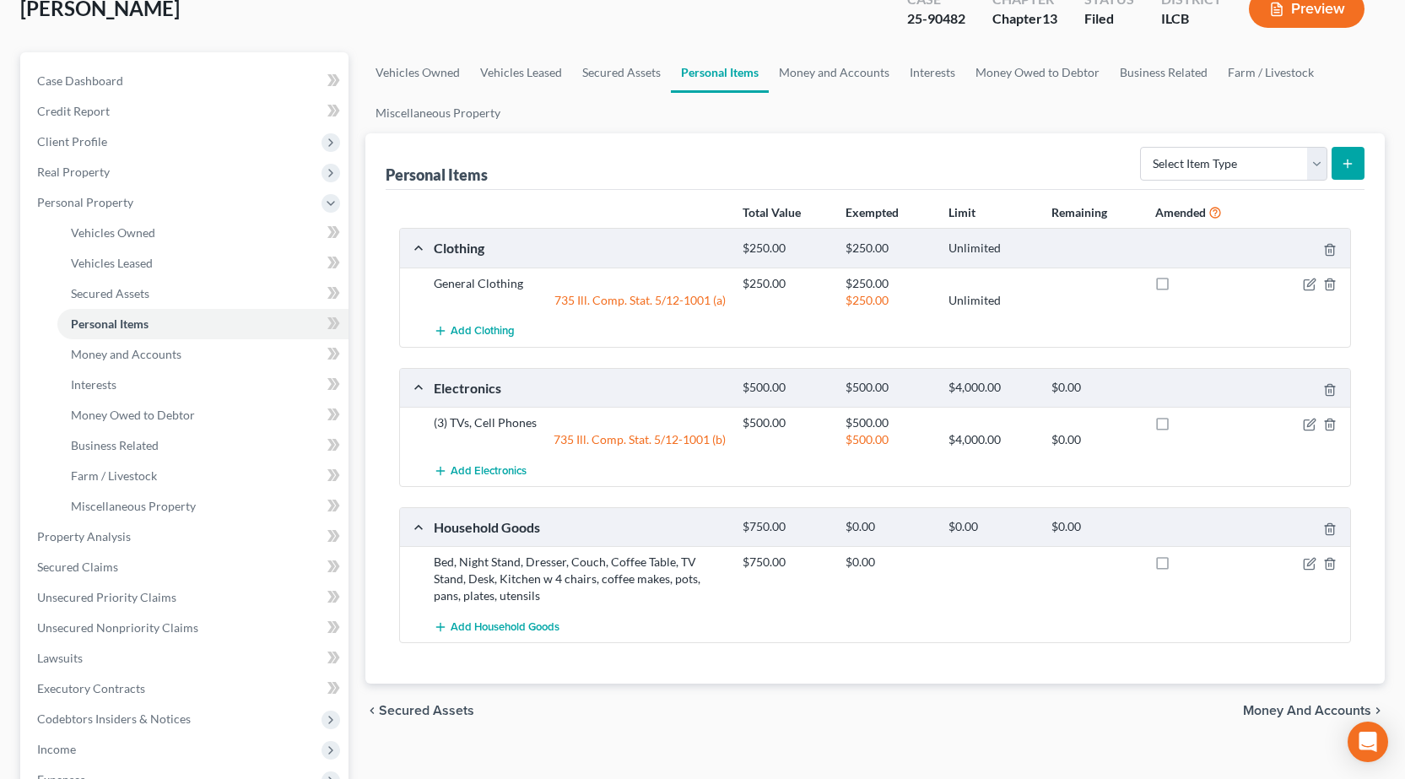
scroll to position [169, 0]
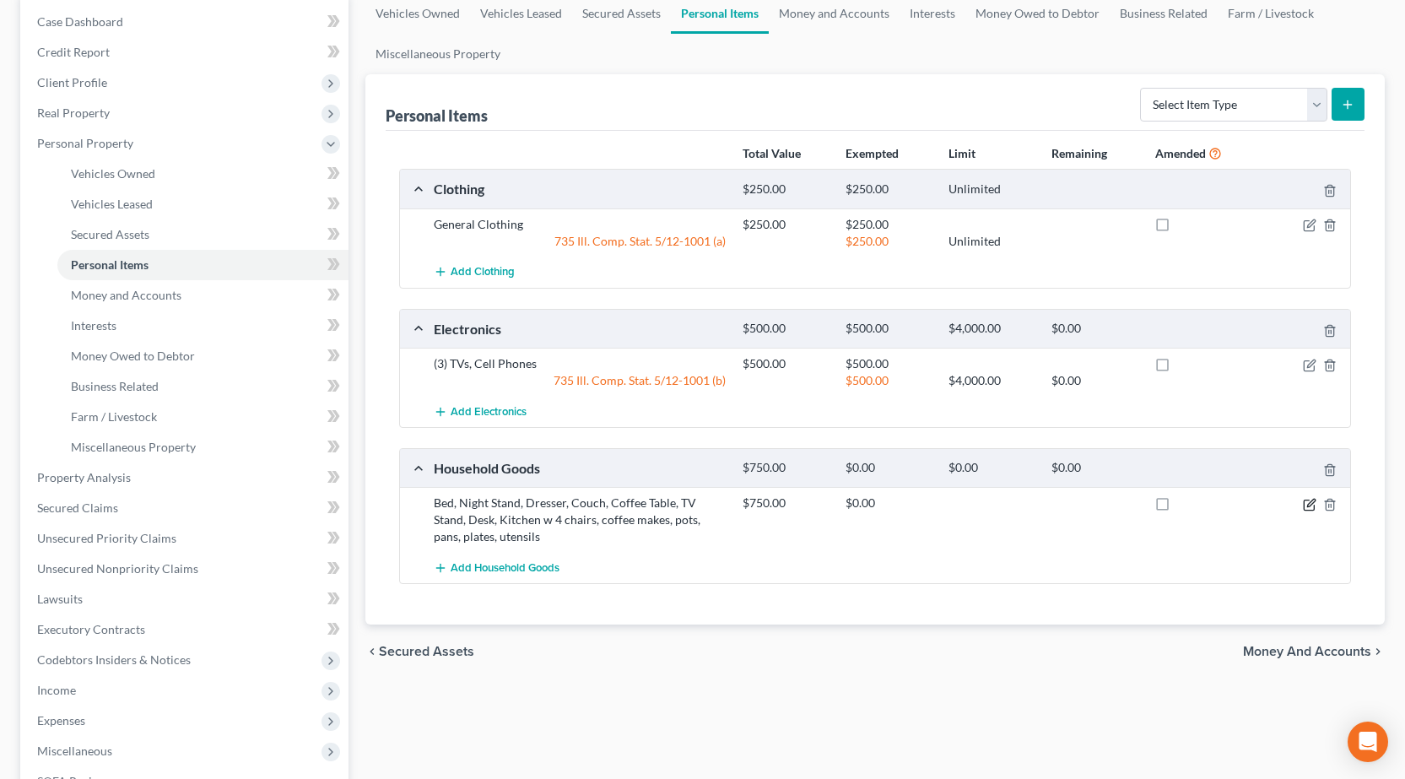
click at [1309, 499] on icon "button" at bounding box center [1309, 504] width 13 height 13
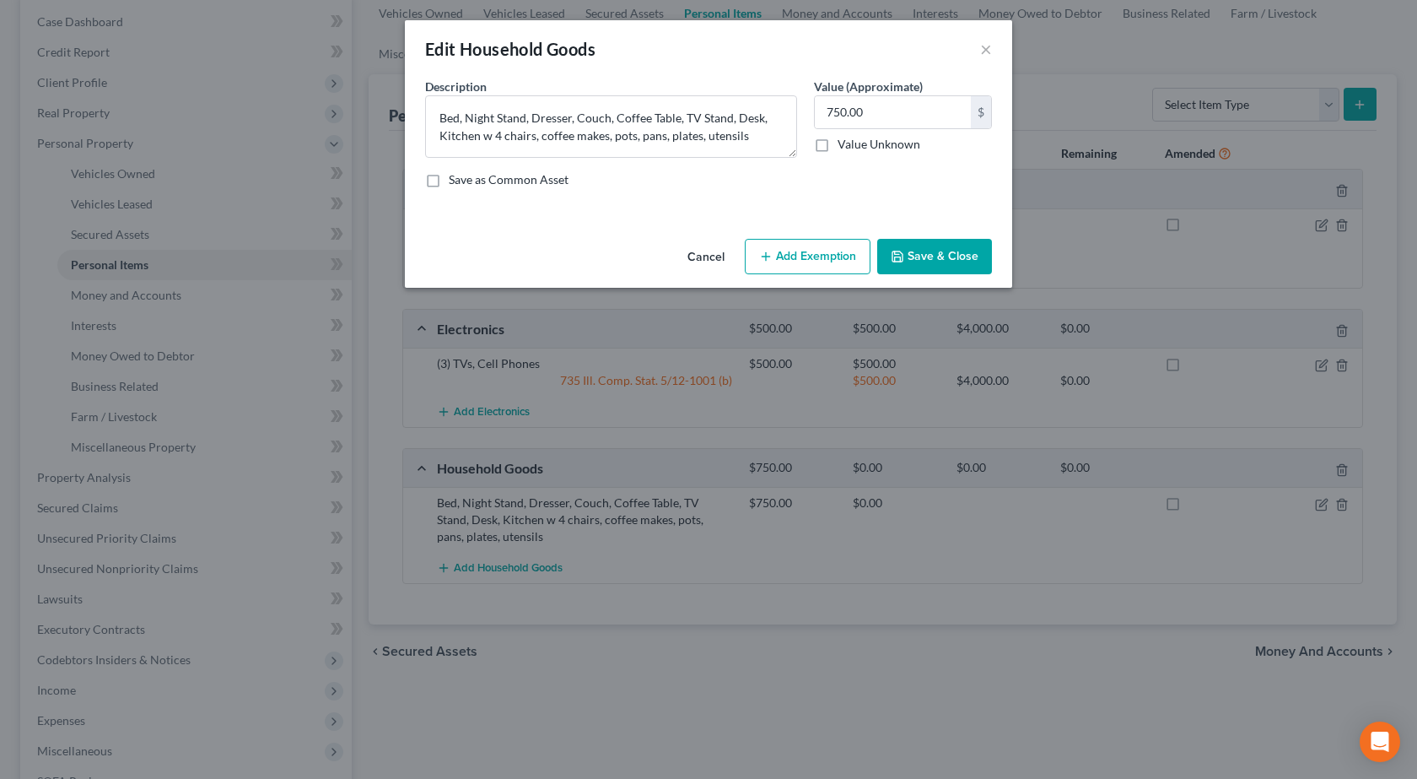
click at [798, 256] on button "Add Exemption" at bounding box center [808, 256] width 126 height 35
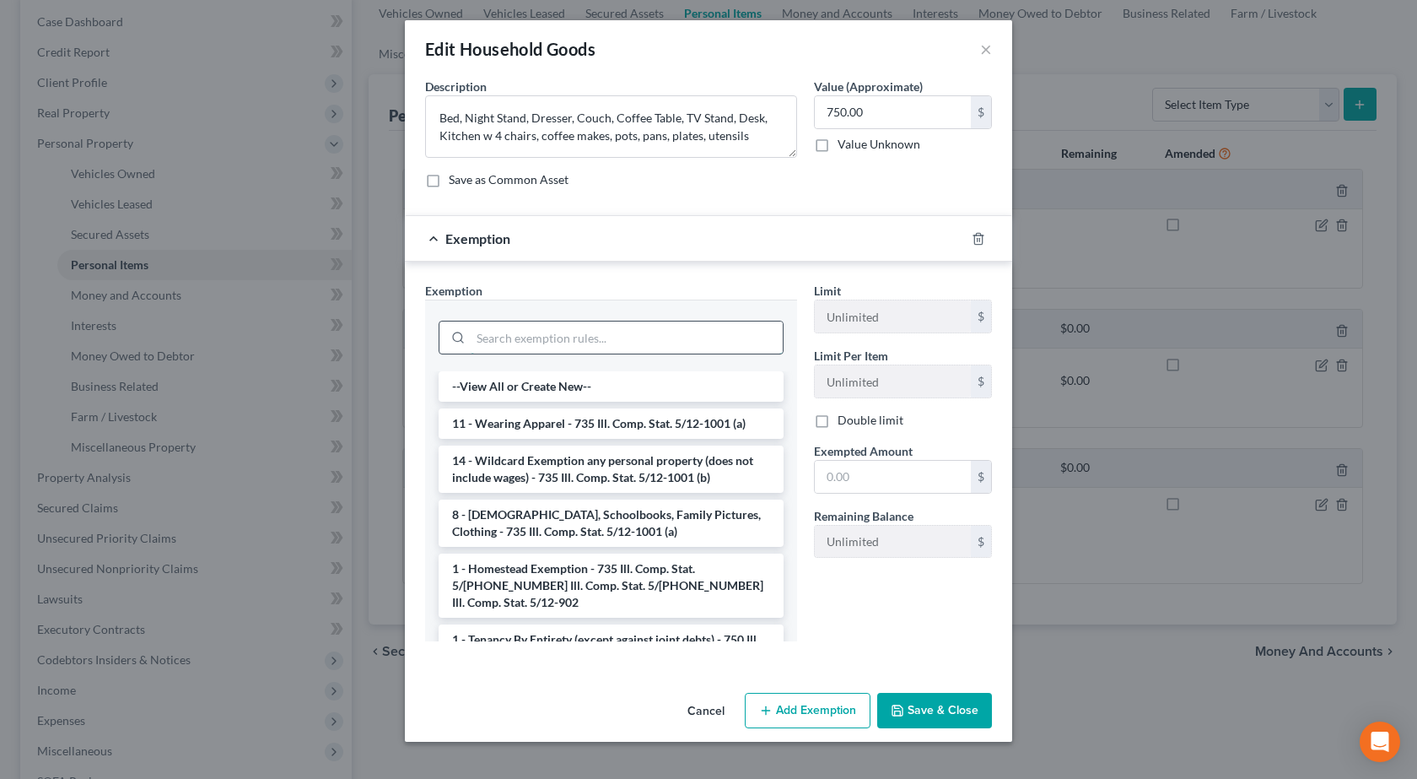
click at [569, 347] on input "search" at bounding box center [627, 337] width 312 height 32
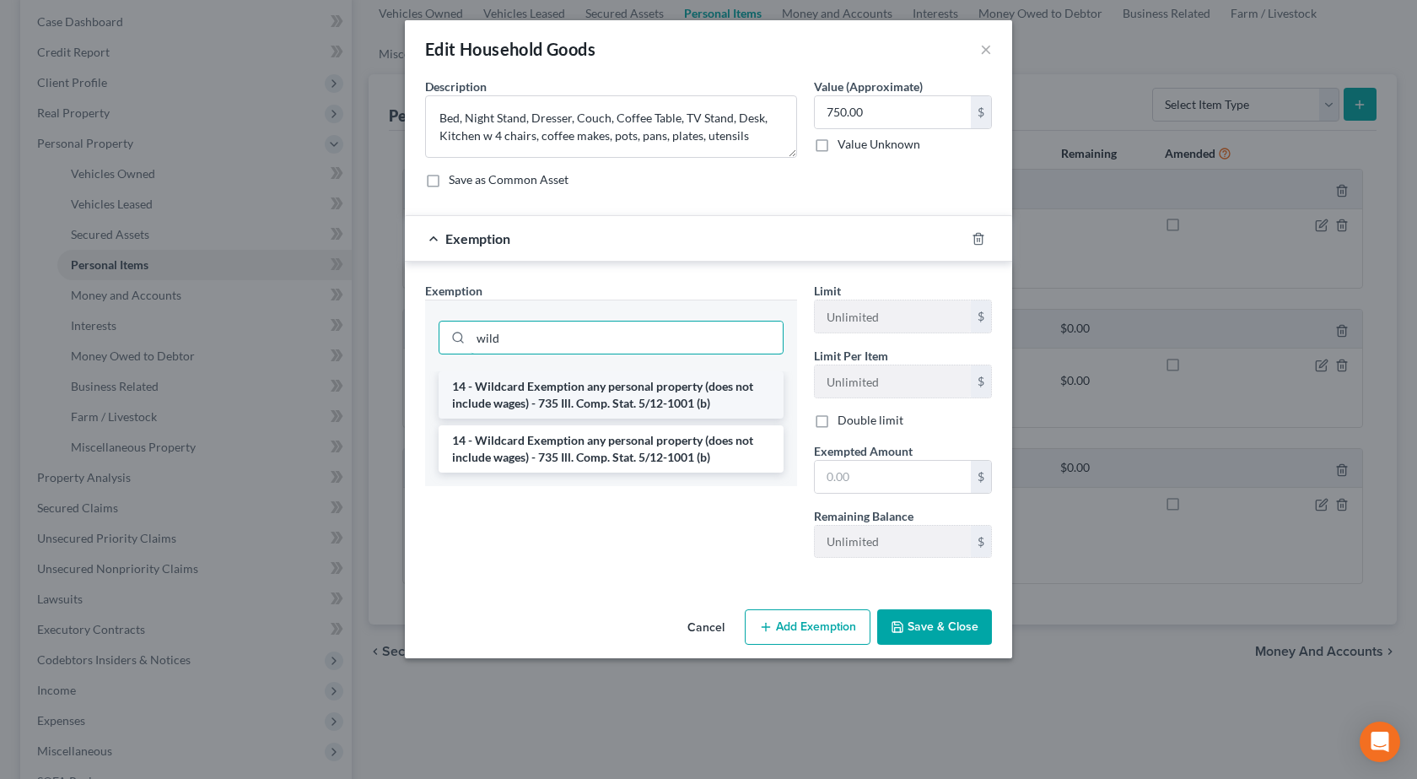
type input "wild"
click at [604, 380] on li "14 - Wildcard Exemption any personal property (does not include wages) - 735 Il…" at bounding box center [611, 394] width 345 height 47
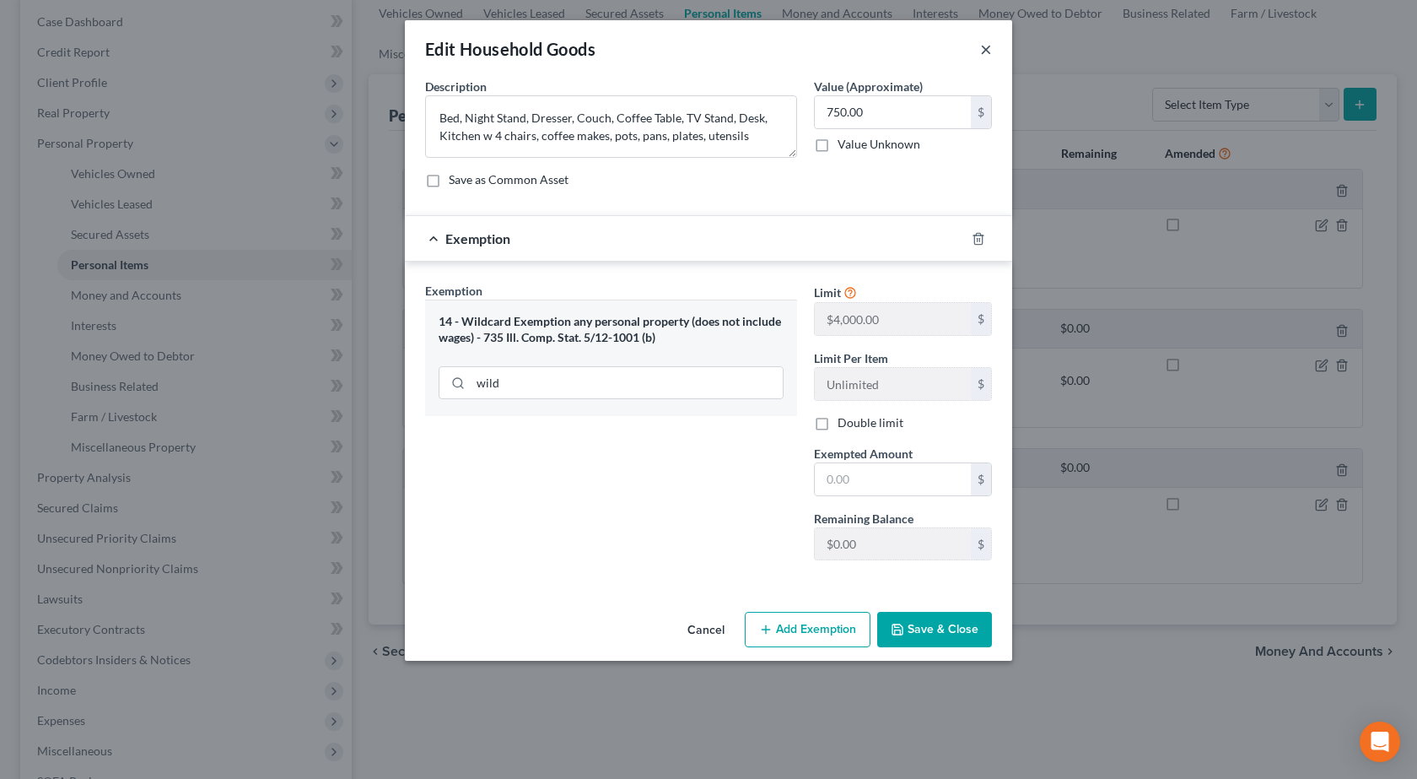
click at [986, 49] on button "×" at bounding box center [986, 49] width 12 height 20
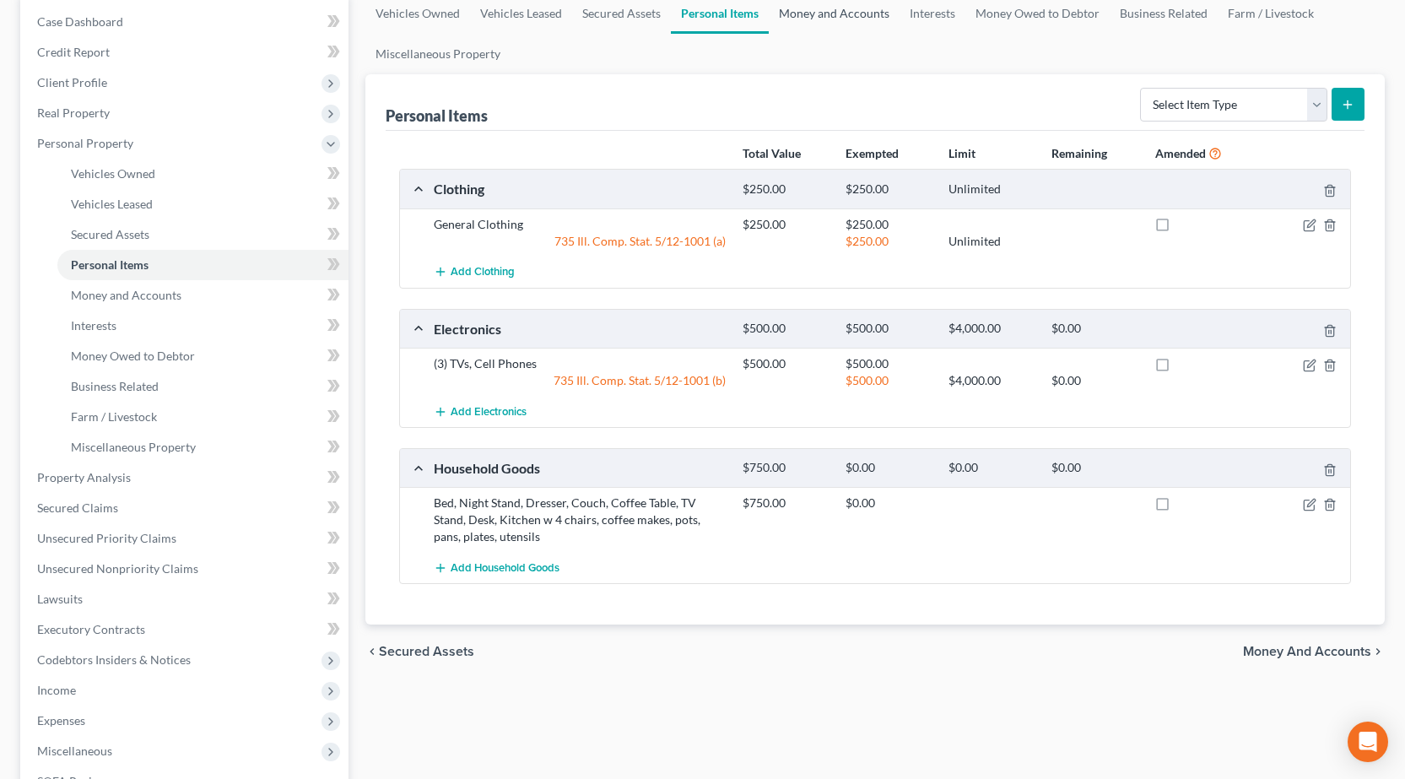
click at [833, 21] on link "Money and Accounts" at bounding box center [834, 13] width 131 height 40
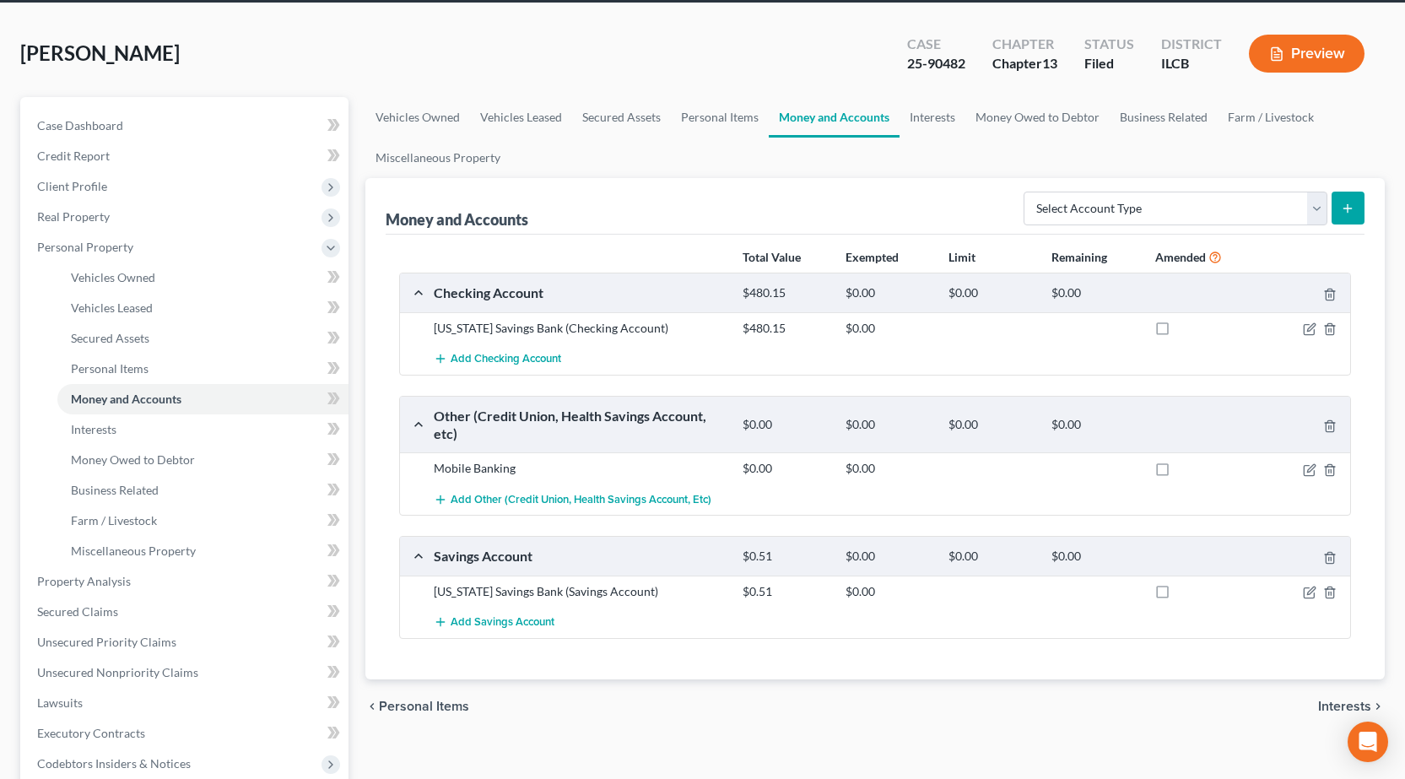
scroll to position [84, 0]
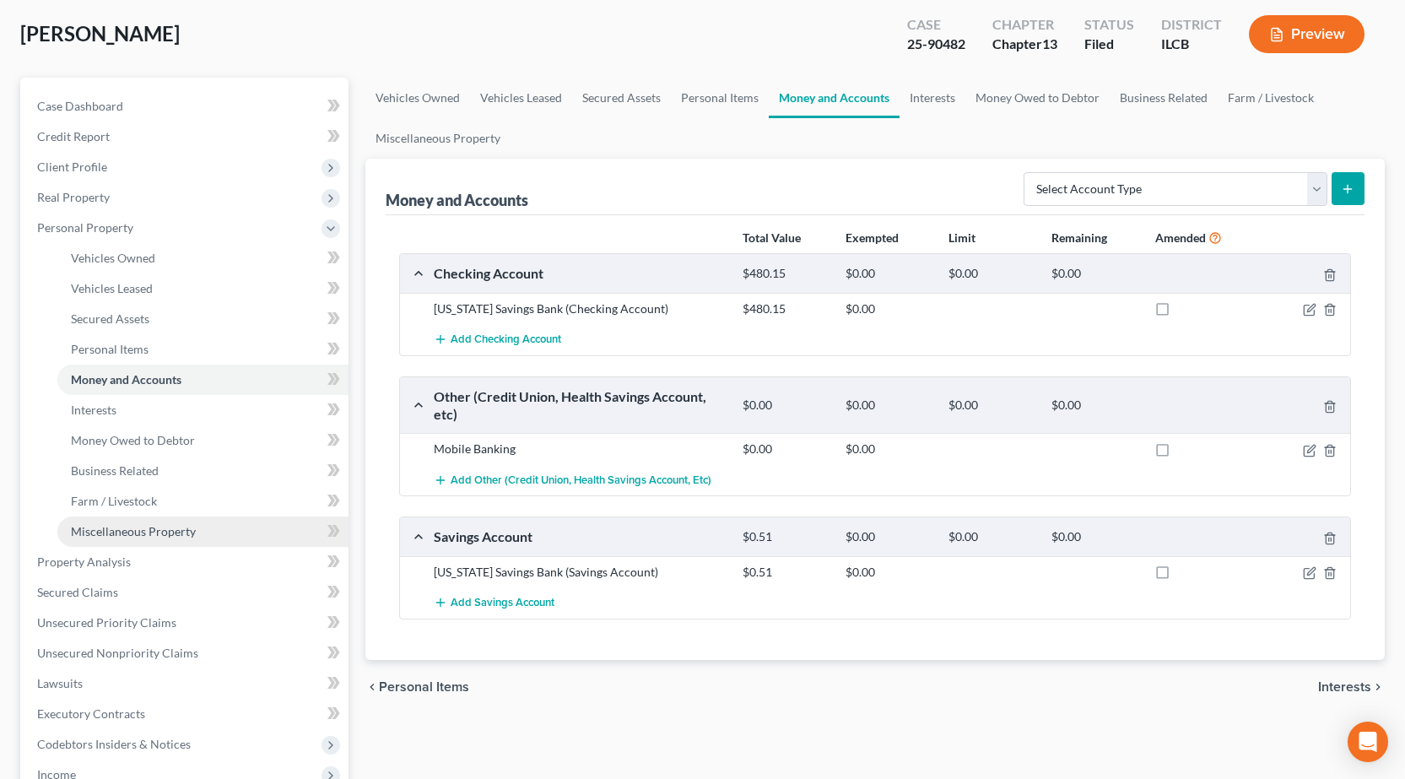
click at [145, 531] on span "Miscellaneous Property" at bounding box center [133, 531] width 125 height 14
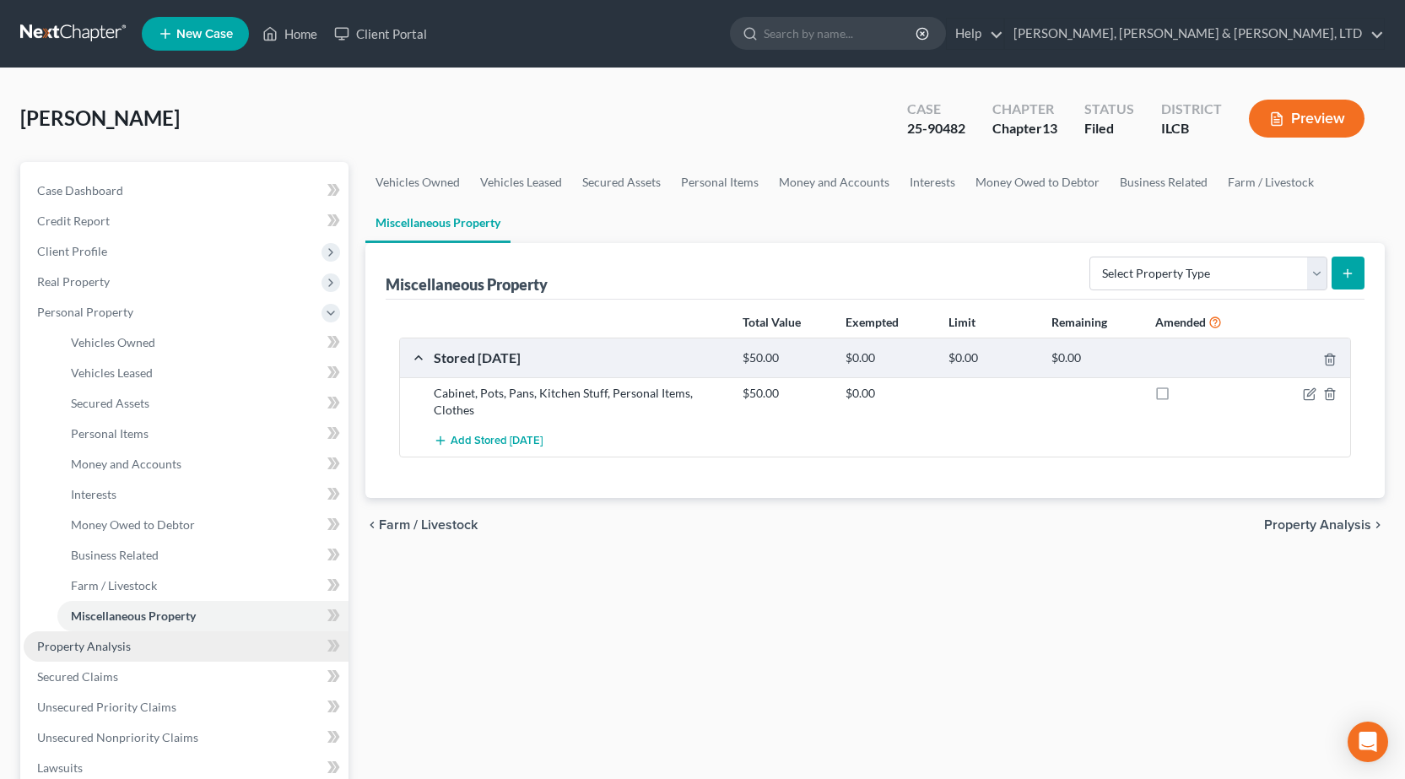
click at [69, 646] on span "Property Analysis" at bounding box center [84, 646] width 94 height 14
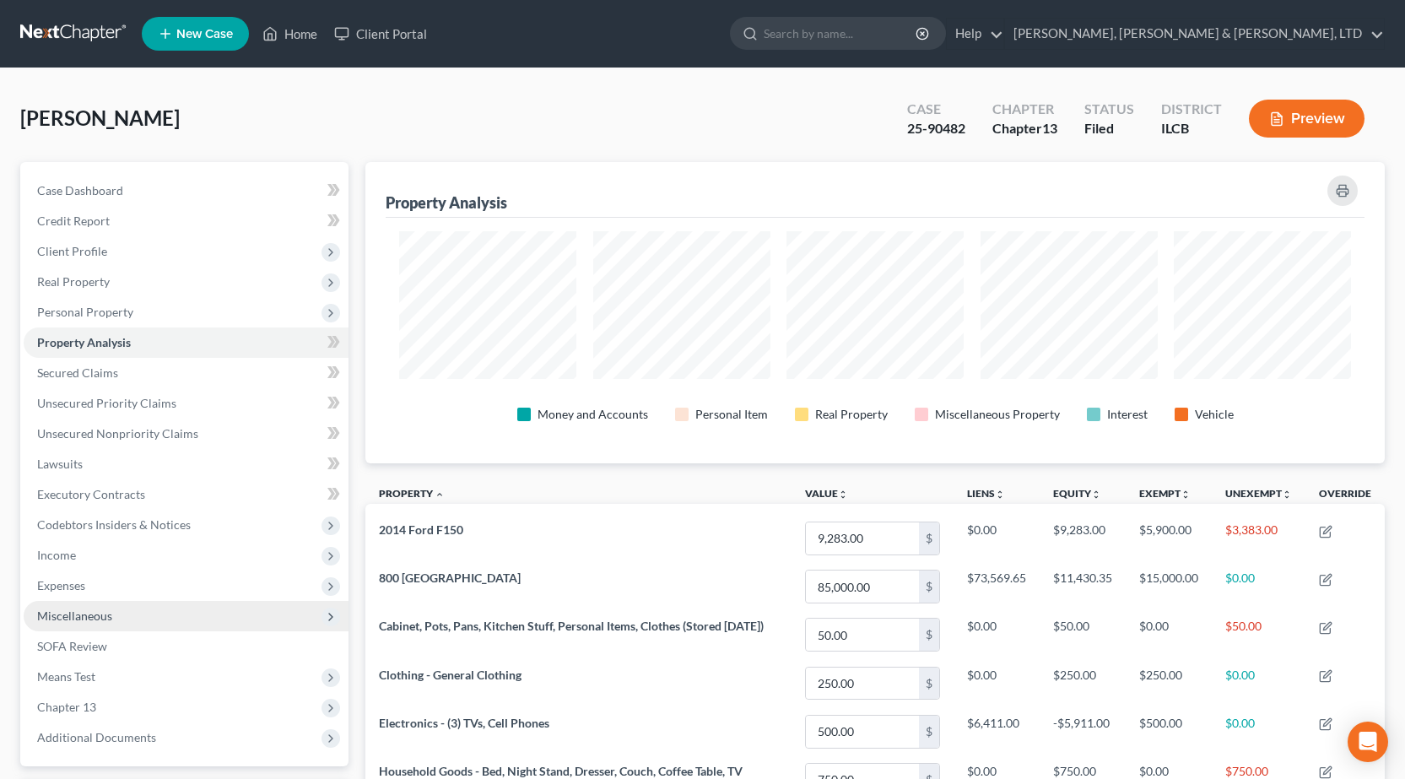
scroll to position [301, 1019]
click at [113, 616] on span "Miscellaneous" at bounding box center [186, 616] width 325 height 30
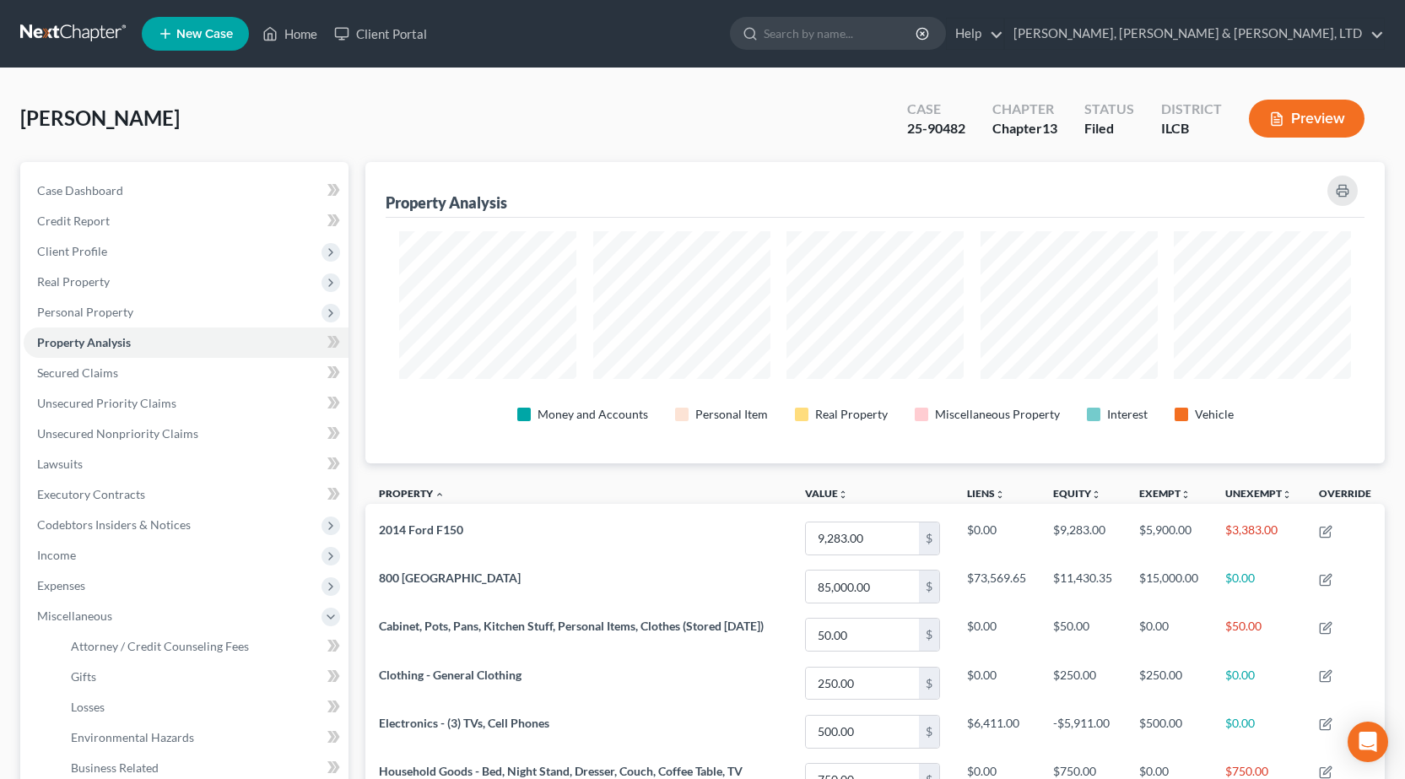
scroll to position [253, 0]
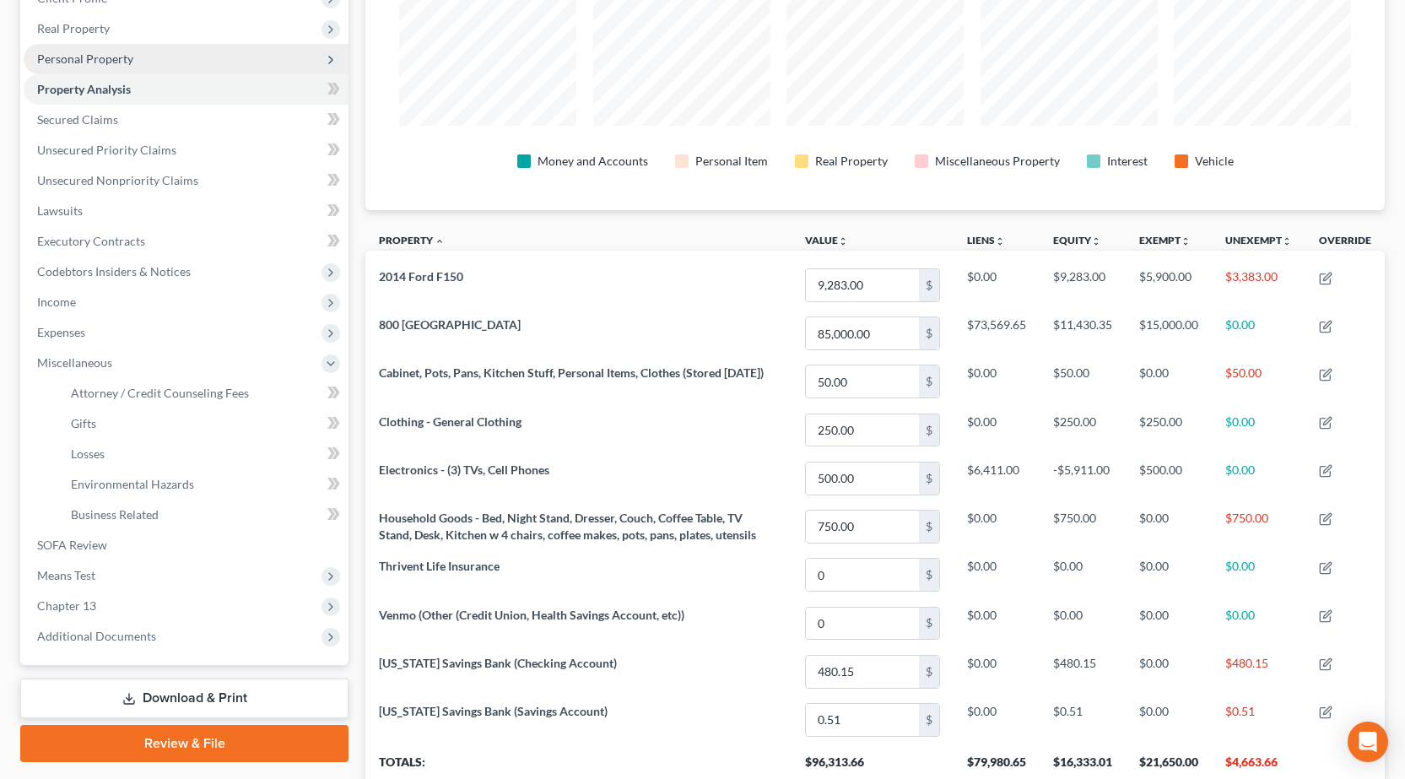
click at [108, 69] on span "Personal Property" at bounding box center [186, 59] width 325 height 30
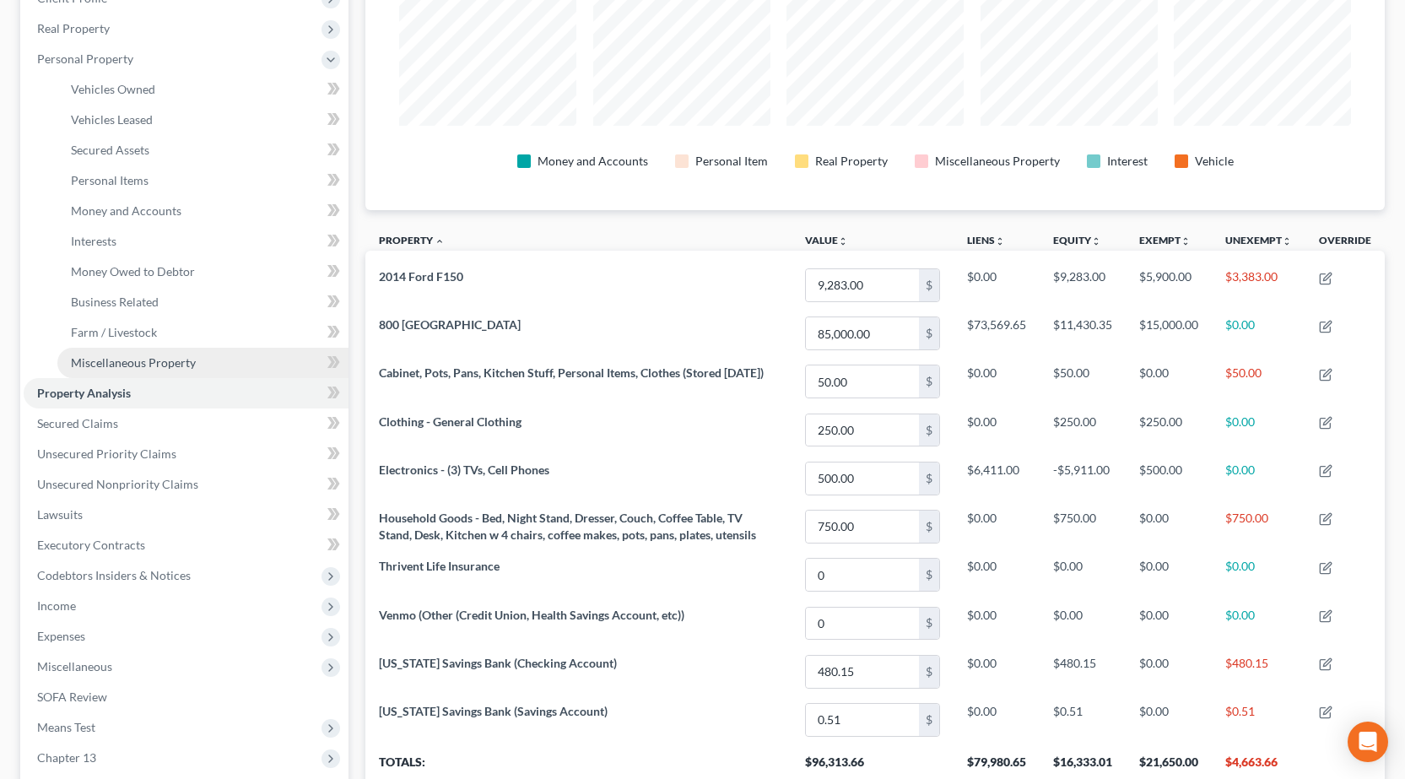
click at [120, 358] on span "Miscellaneous Property" at bounding box center [133, 362] width 125 height 14
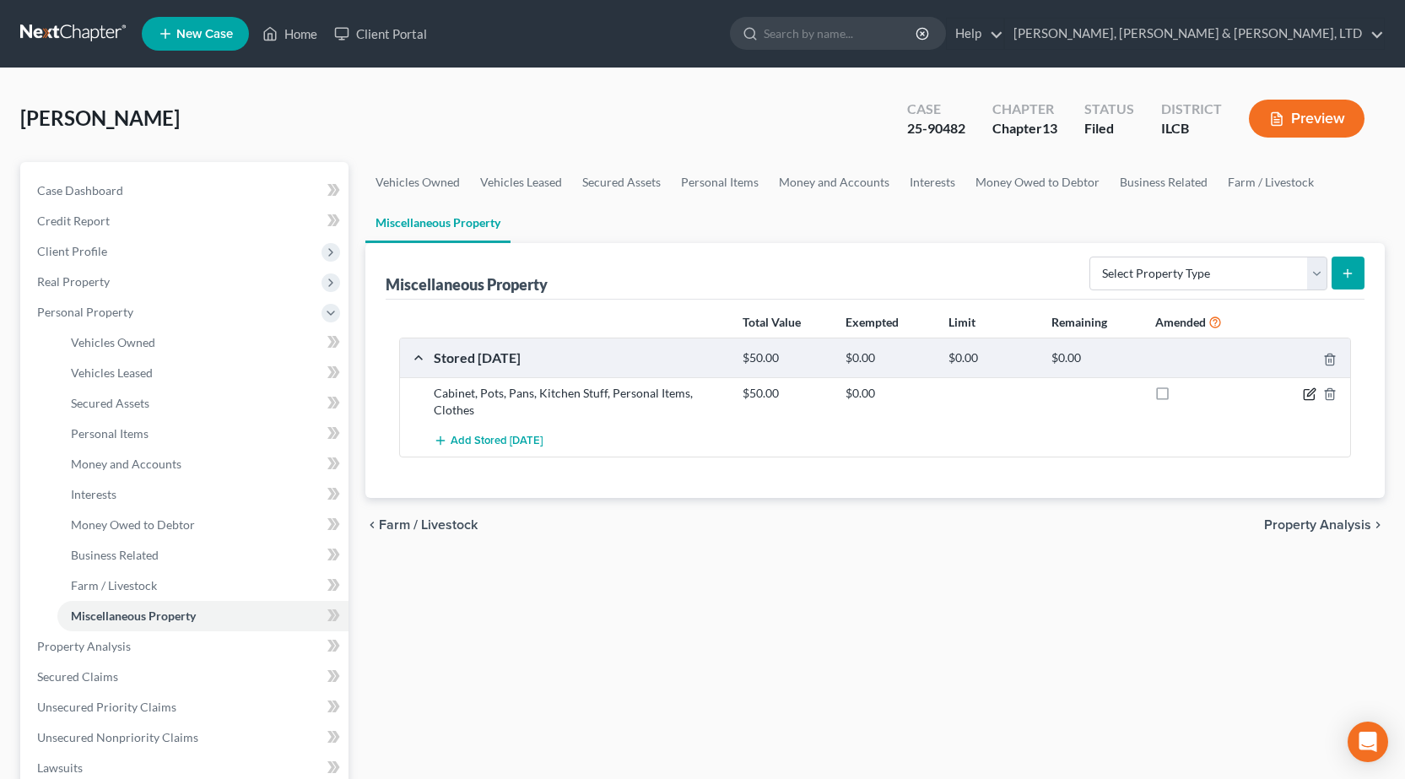
click at [1309, 393] on icon "button" at bounding box center [1311, 392] width 8 height 8
select select "14"
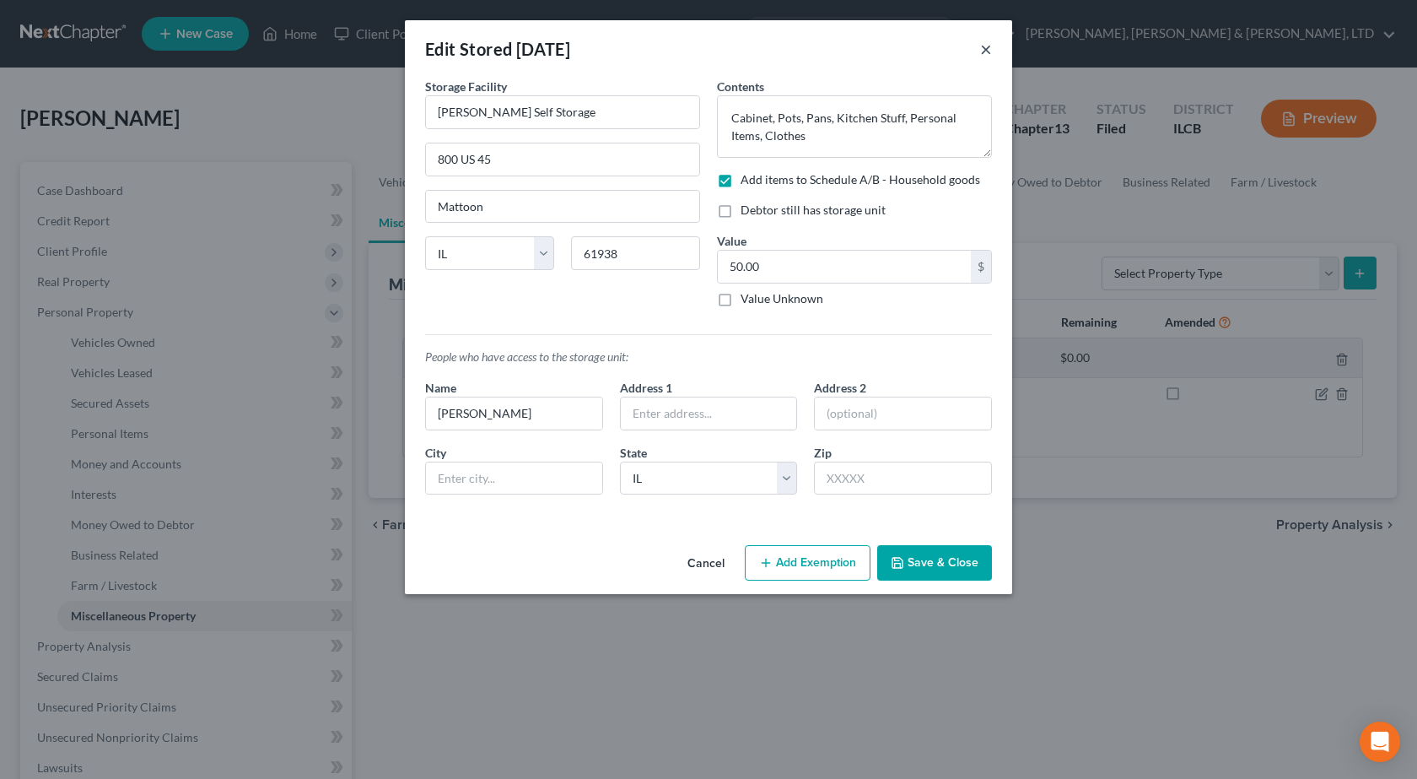
click at [987, 42] on button "×" at bounding box center [986, 49] width 12 height 20
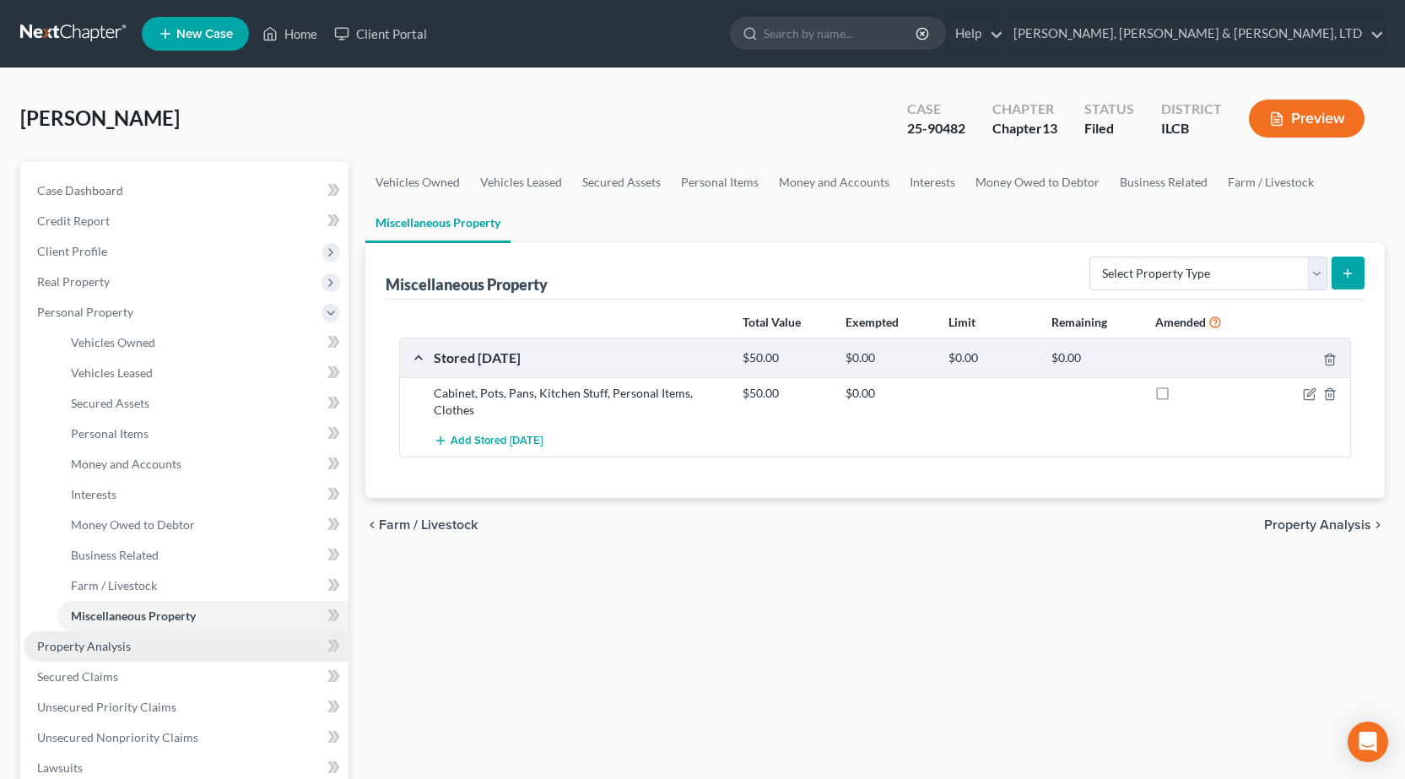
click at [155, 650] on link "Property Analysis" at bounding box center [186, 646] width 325 height 30
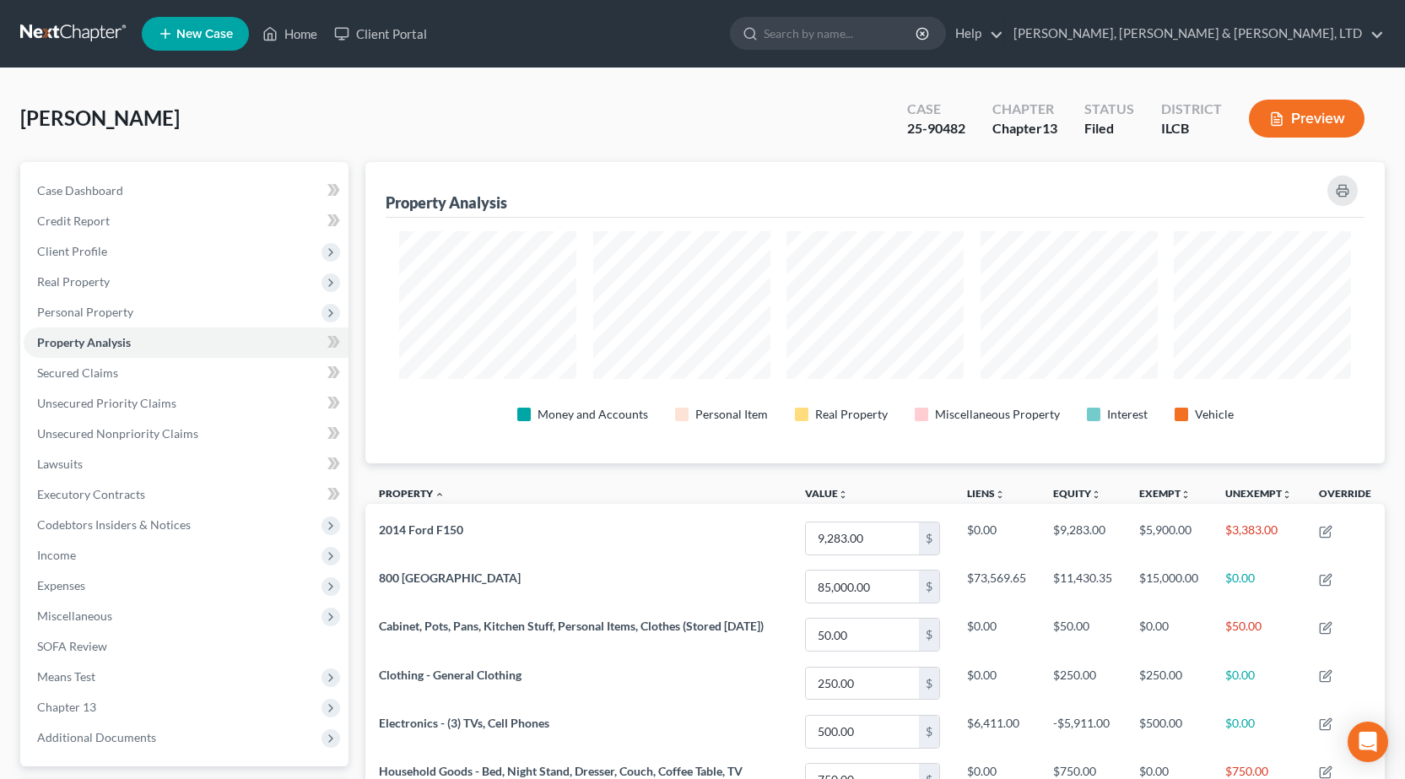
click at [67, 36] on link at bounding box center [74, 34] width 108 height 30
